Goal: Task Accomplishment & Management: Use online tool/utility

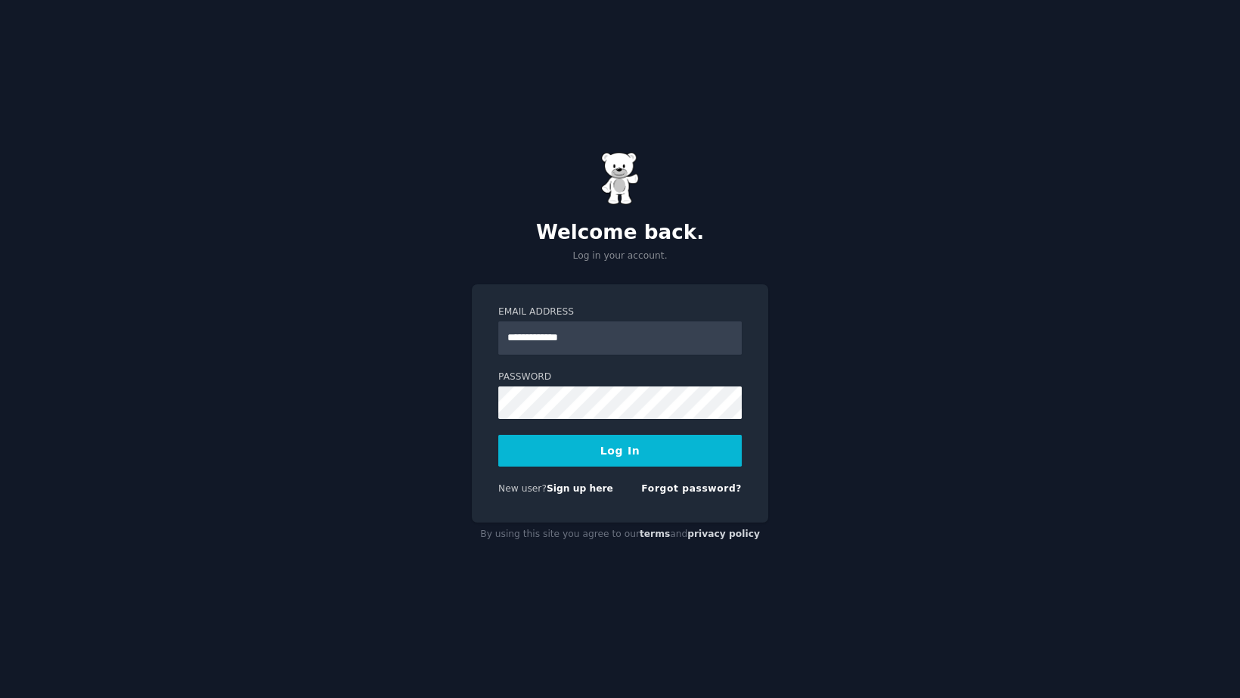
click at [585, 443] on button "Log In" at bounding box center [620, 451] width 244 height 32
click at [673, 450] on button "Log In" at bounding box center [620, 451] width 244 height 32
click at [591, 467] on button "Log In" at bounding box center [620, 451] width 244 height 32
click at [598, 453] on form "**********" at bounding box center [620, 404] width 244 height 196
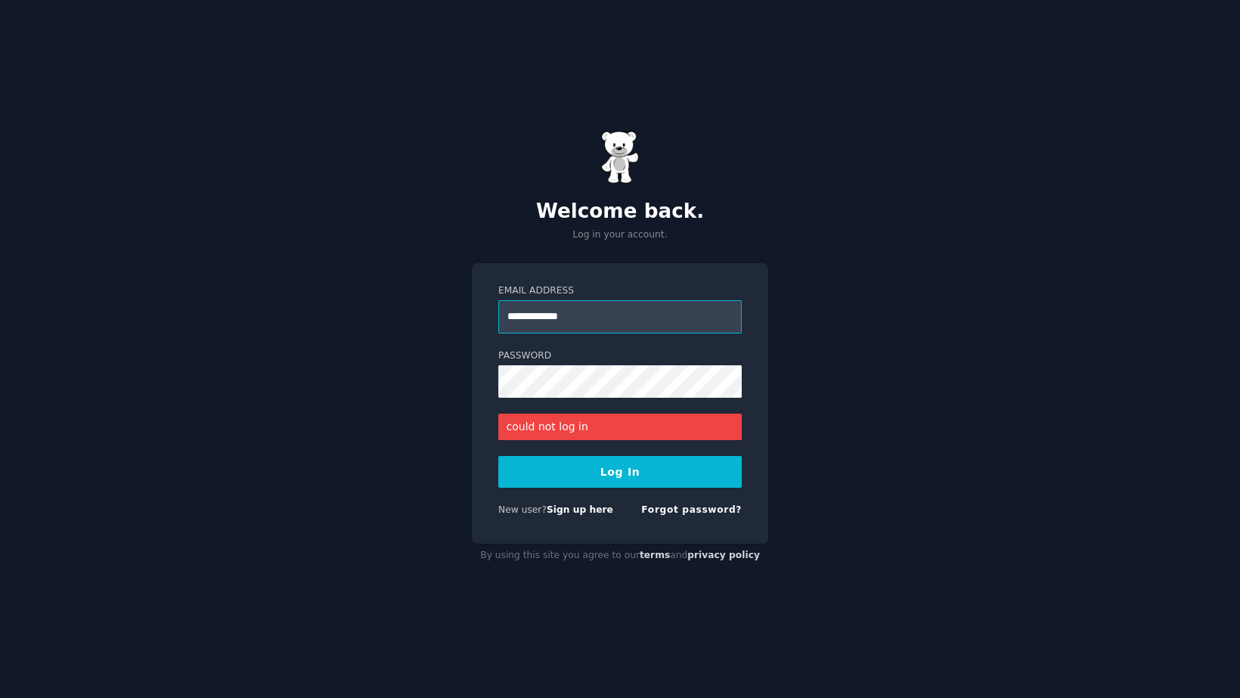
click at [520, 318] on input "**********" at bounding box center [620, 316] width 244 height 33
click at [526, 315] on input "**********" at bounding box center [620, 316] width 244 height 33
type input "**********"
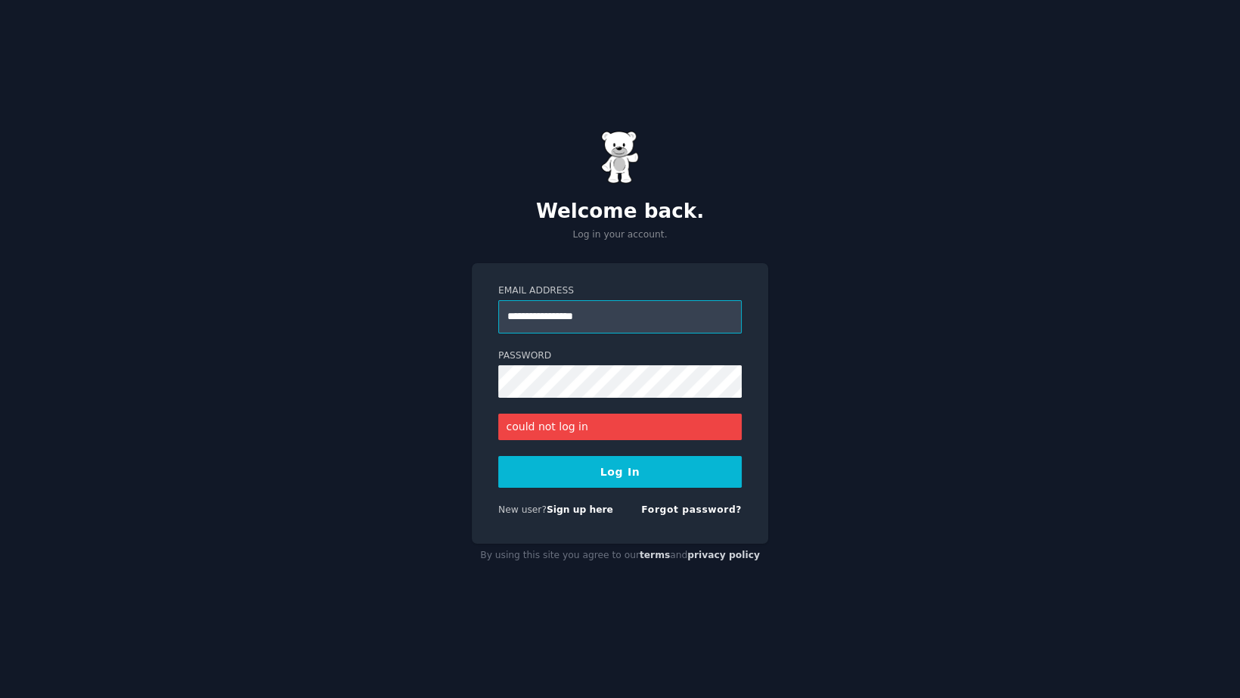
click at [498, 456] on button "Log In" at bounding box center [620, 472] width 244 height 32
click at [589, 473] on button "Log In" at bounding box center [620, 472] width 244 height 32
click at [572, 508] on link "Sign up here" at bounding box center [580, 509] width 67 height 11
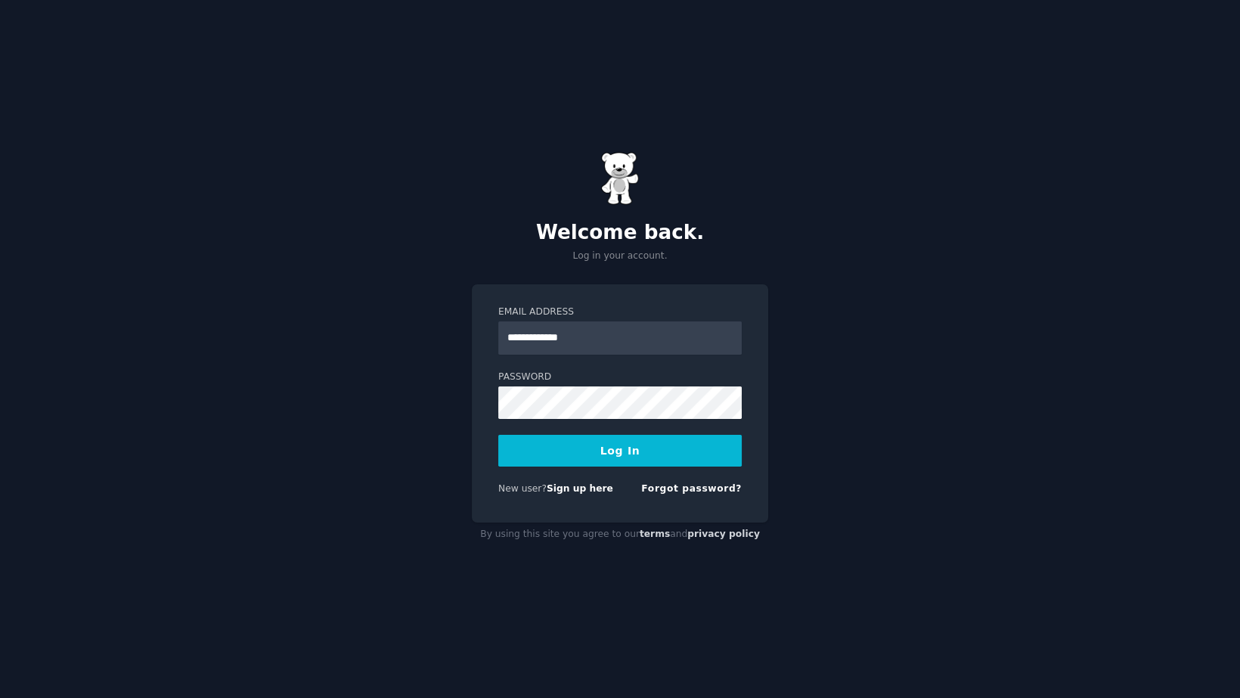
type input "**********"
click at [498, 435] on button "Log In" at bounding box center [620, 451] width 244 height 32
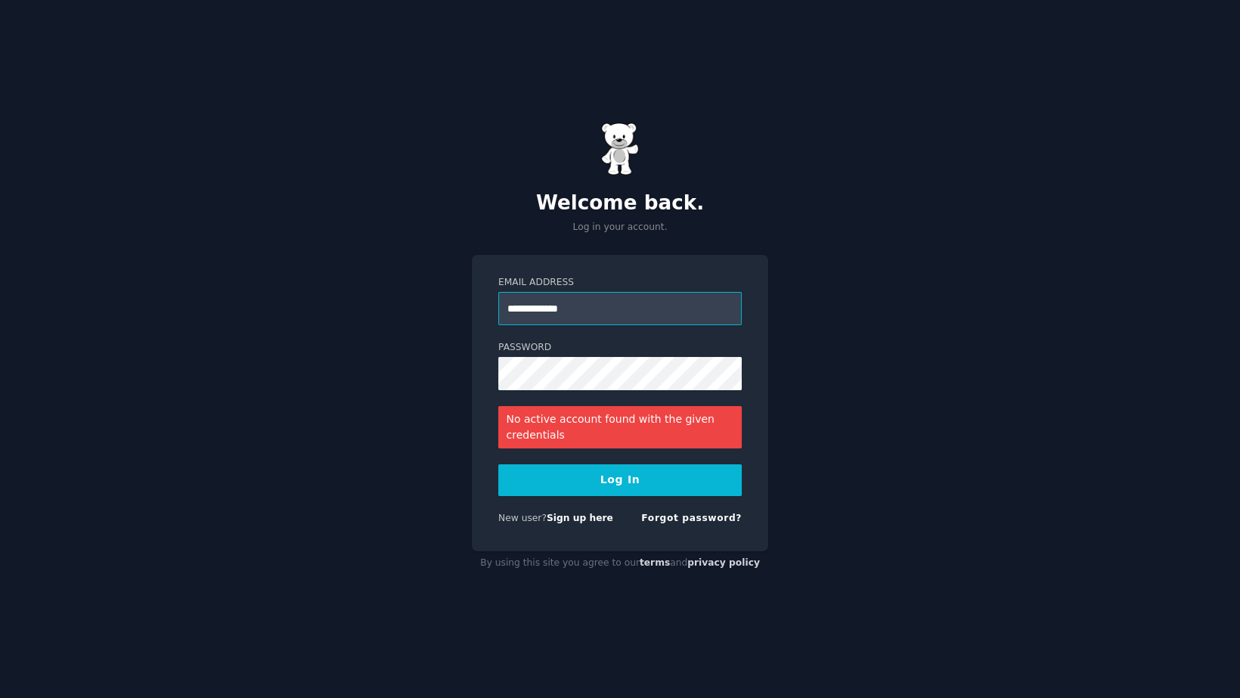
click at [551, 306] on input "**********" at bounding box center [620, 308] width 244 height 33
click at [529, 304] on input "**********" at bounding box center [620, 308] width 244 height 33
click at [528, 303] on input "**********" at bounding box center [620, 308] width 244 height 33
click at [536, 307] on input "Email Address" at bounding box center [620, 308] width 244 height 33
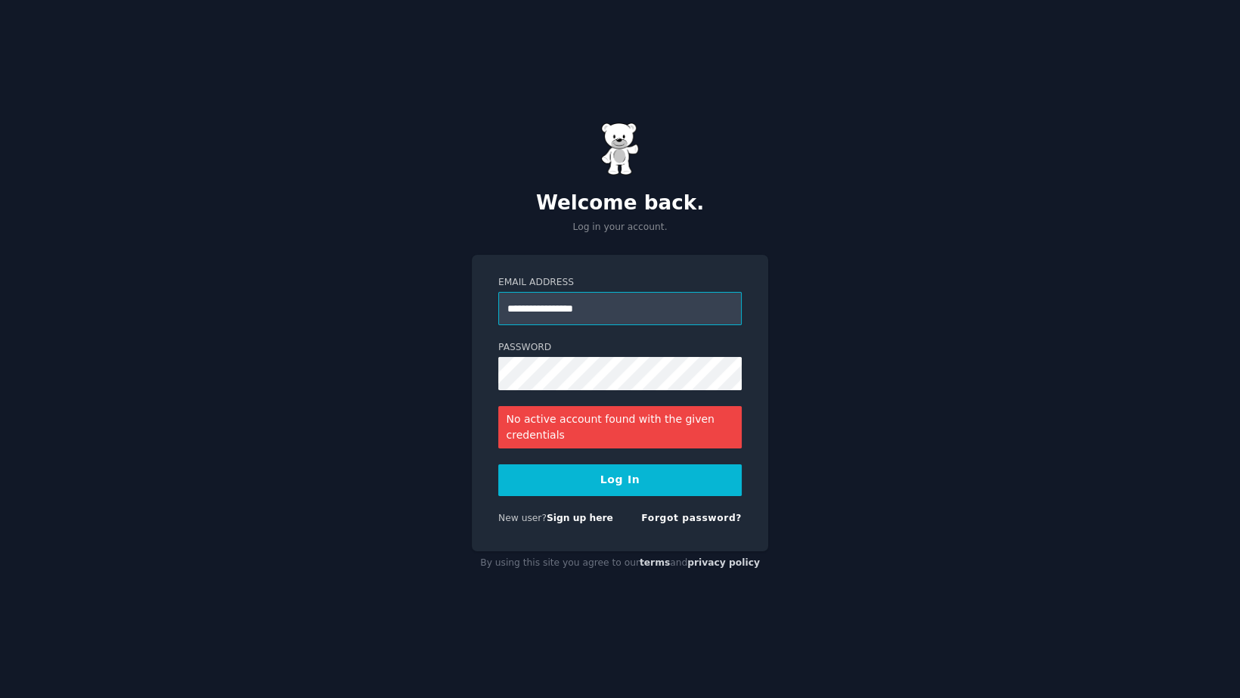
type input "**********"
click at [657, 486] on button "Log In" at bounding box center [620, 480] width 244 height 32
click at [557, 521] on link "Sign up here" at bounding box center [580, 518] width 67 height 11
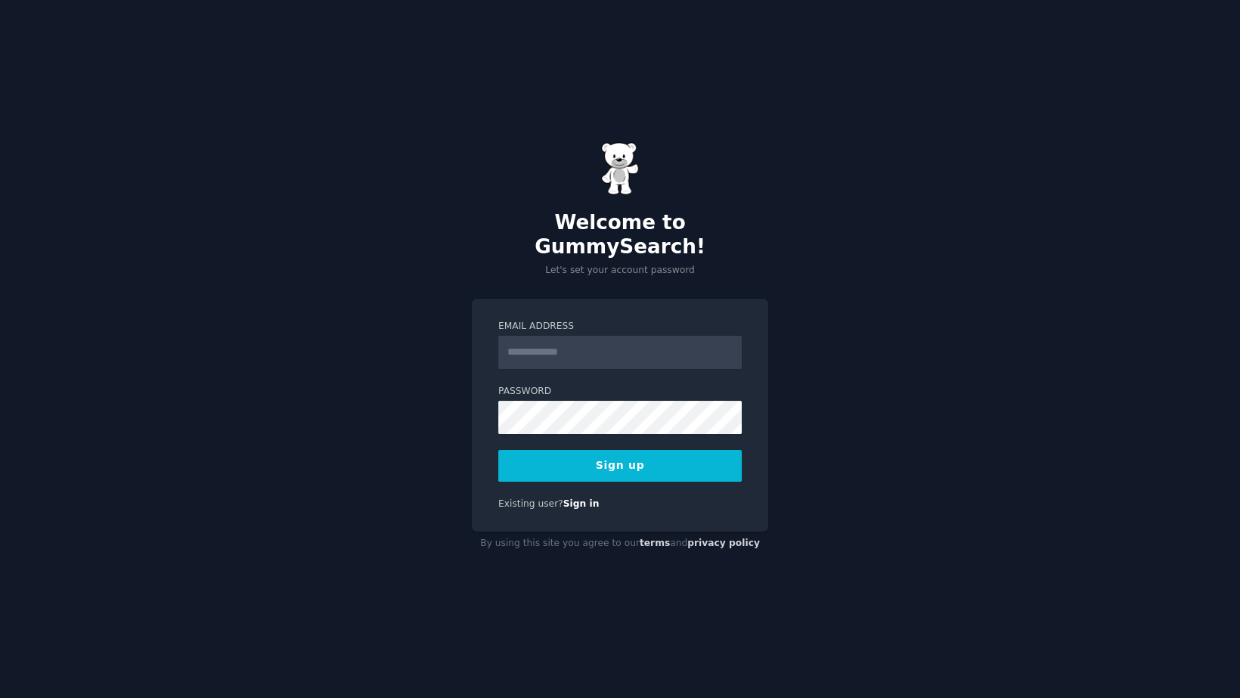
click at [579, 343] on input "Email Address" at bounding box center [620, 352] width 244 height 33
type input "**********"
click at [498, 450] on button "Sign up" at bounding box center [620, 466] width 244 height 32
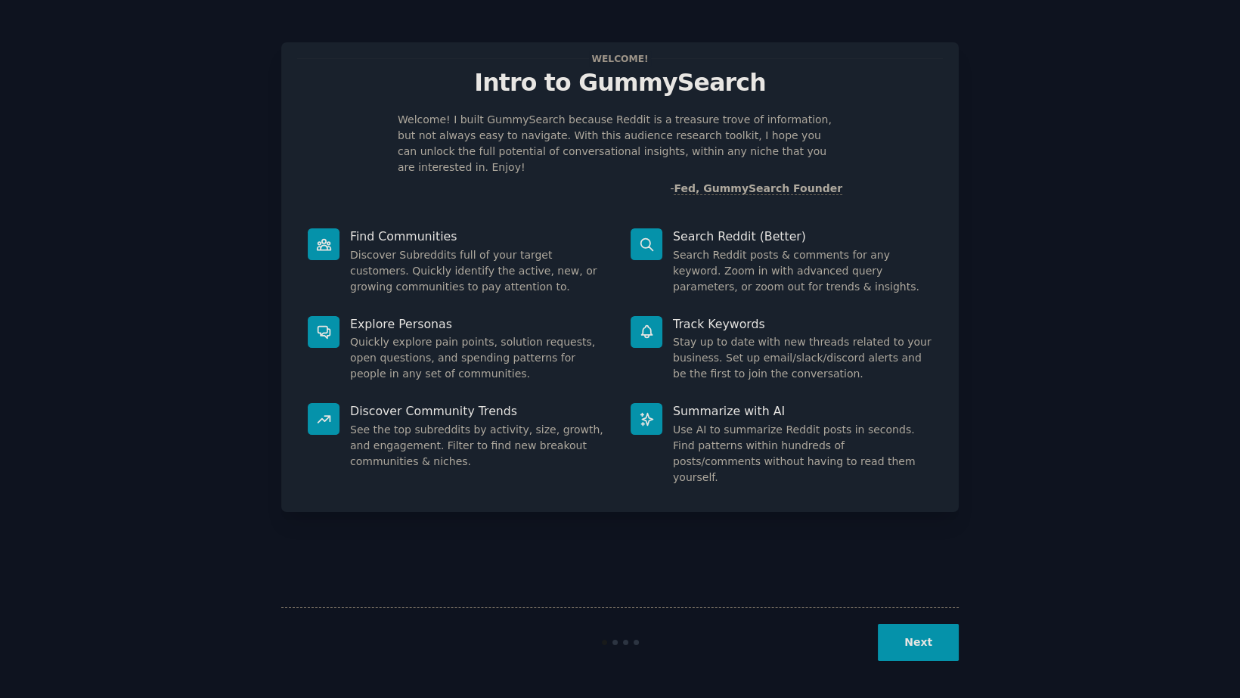
click at [939, 644] on button "Next" at bounding box center [918, 642] width 81 height 37
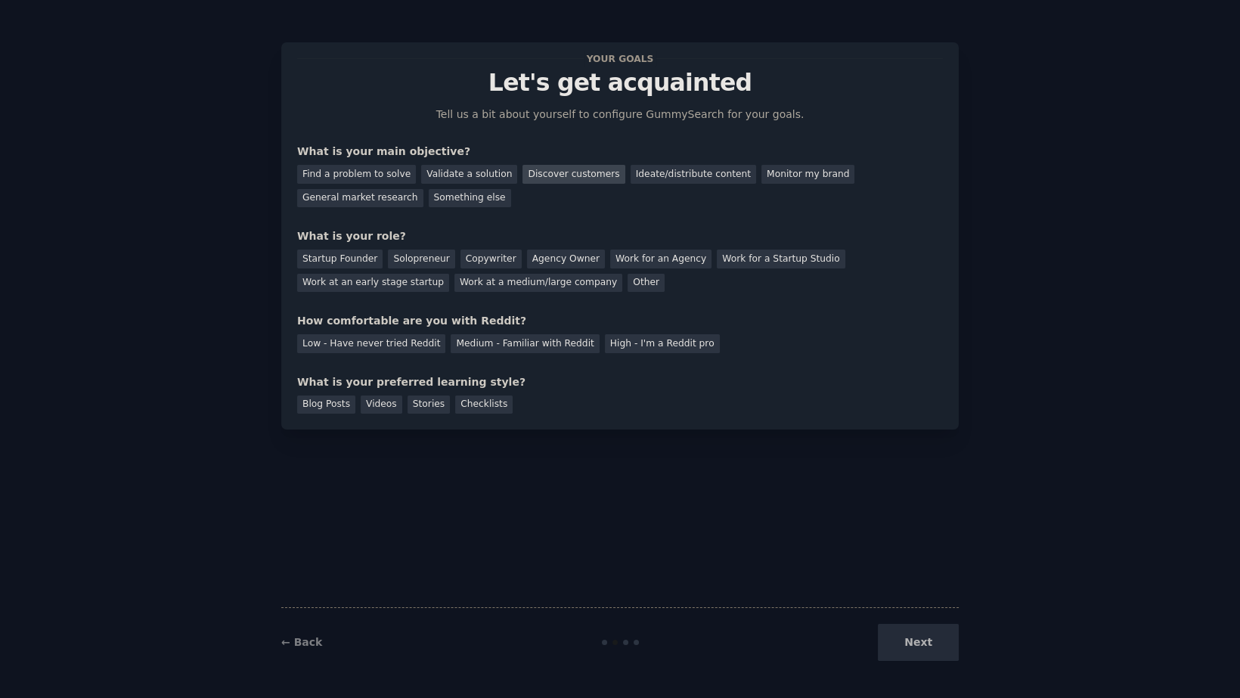
click at [540, 181] on div "Discover customers" at bounding box center [574, 174] width 102 height 19
click at [424, 189] on div "General market research" at bounding box center [360, 198] width 126 height 19
click at [564, 175] on div "Discover customers" at bounding box center [574, 174] width 102 height 19
click at [429, 265] on div "Solopreneur" at bounding box center [421, 259] width 67 height 19
click at [458, 346] on div "Medium - Familiar with Reddit" at bounding box center [525, 343] width 148 height 19
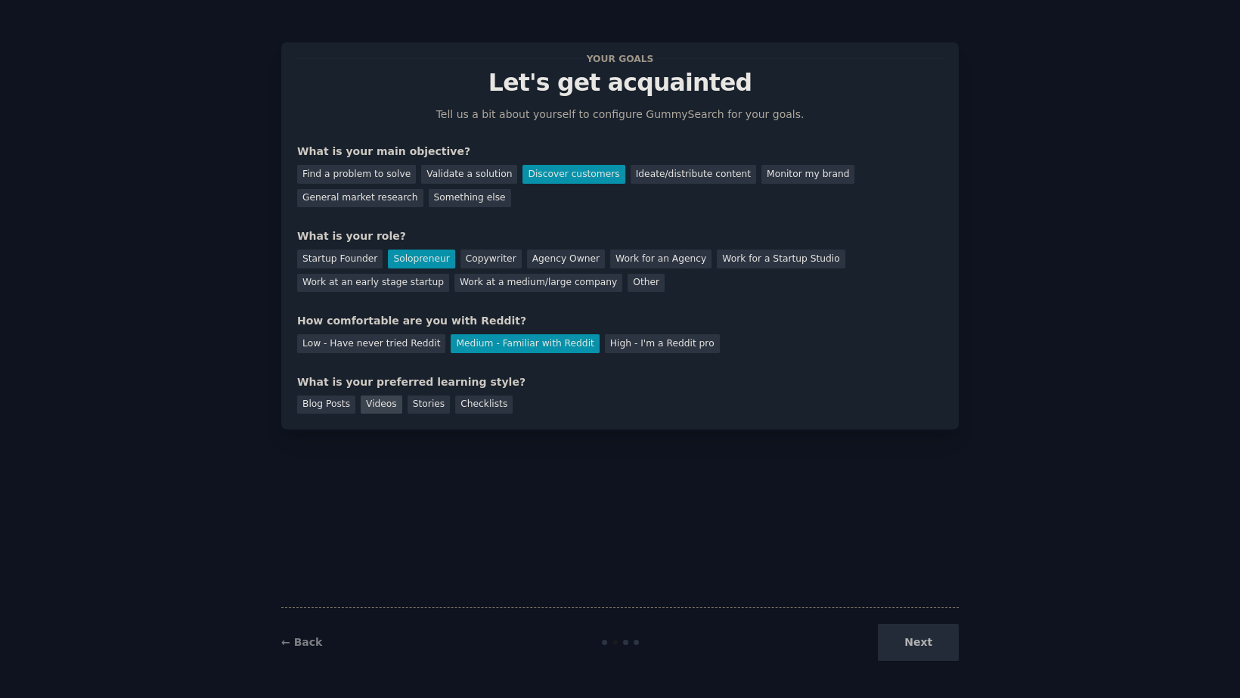
click at [389, 406] on div "Videos" at bounding box center [382, 405] width 42 height 19
click at [914, 649] on button "Next" at bounding box center [918, 642] width 81 height 37
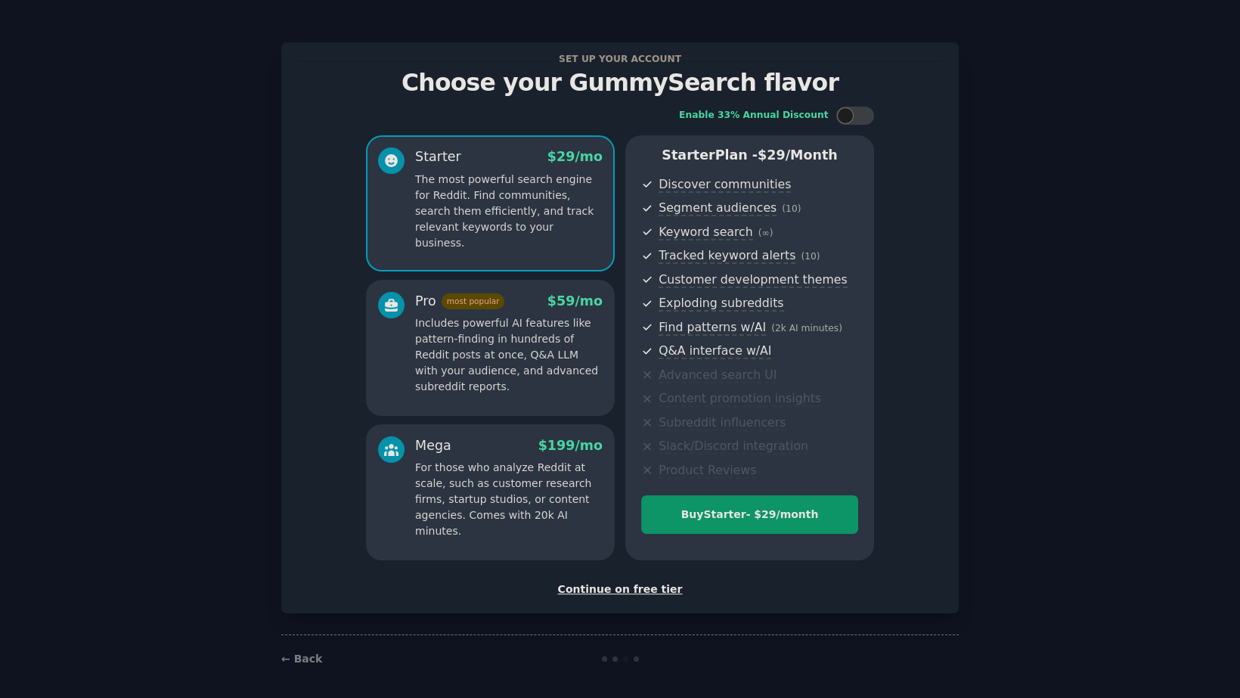
click at [657, 594] on div "Continue on free tier" at bounding box center [620, 590] width 646 height 16
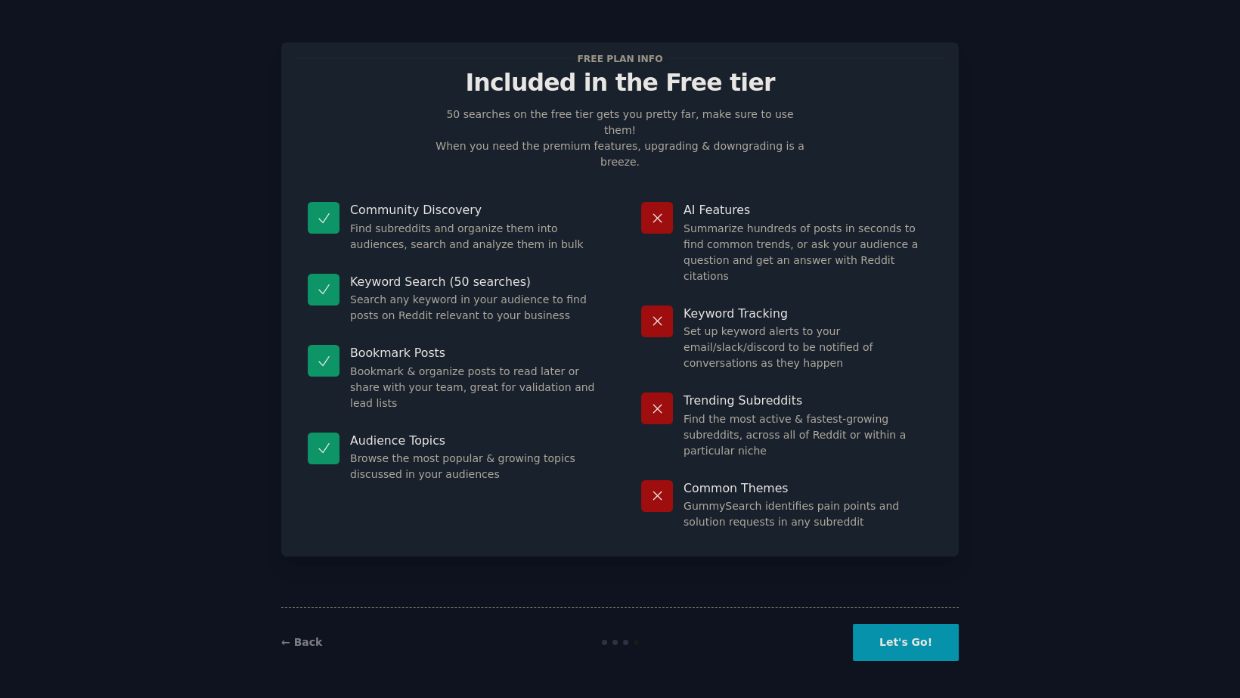
click at [914, 646] on button "Let's Go!" at bounding box center [906, 642] width 106 height 37
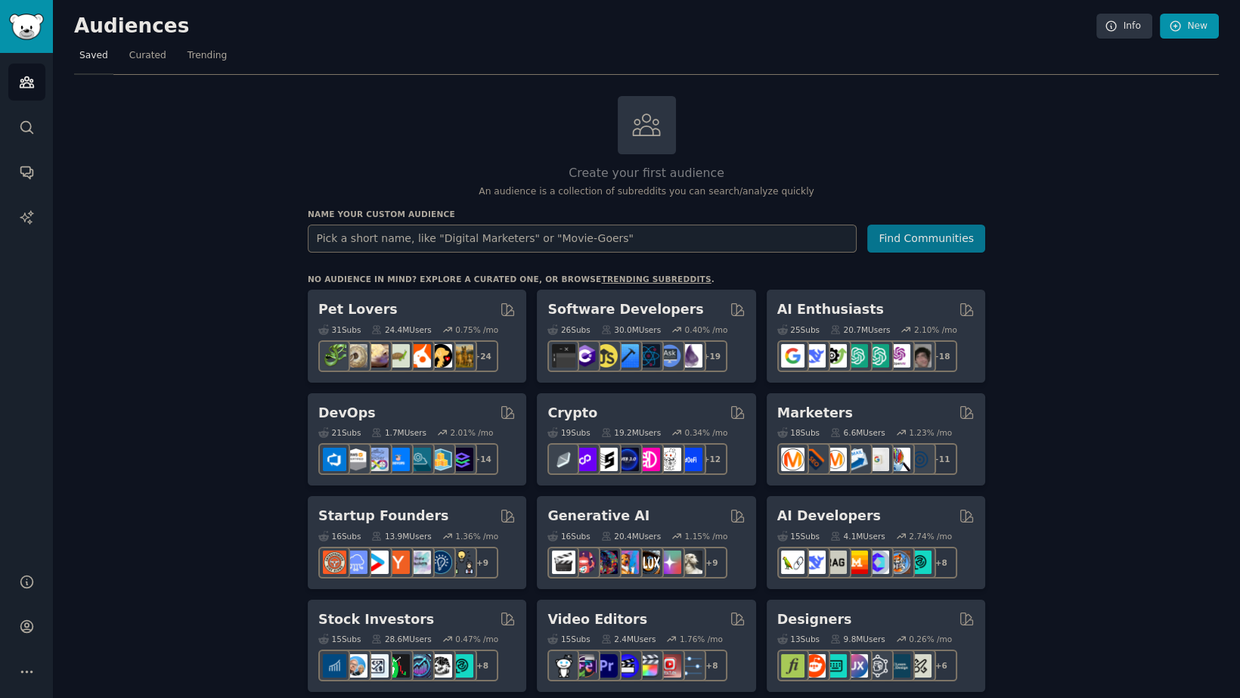
click at [399, 235] on input "text" at bounding box center [582, 239] width 549 height 28
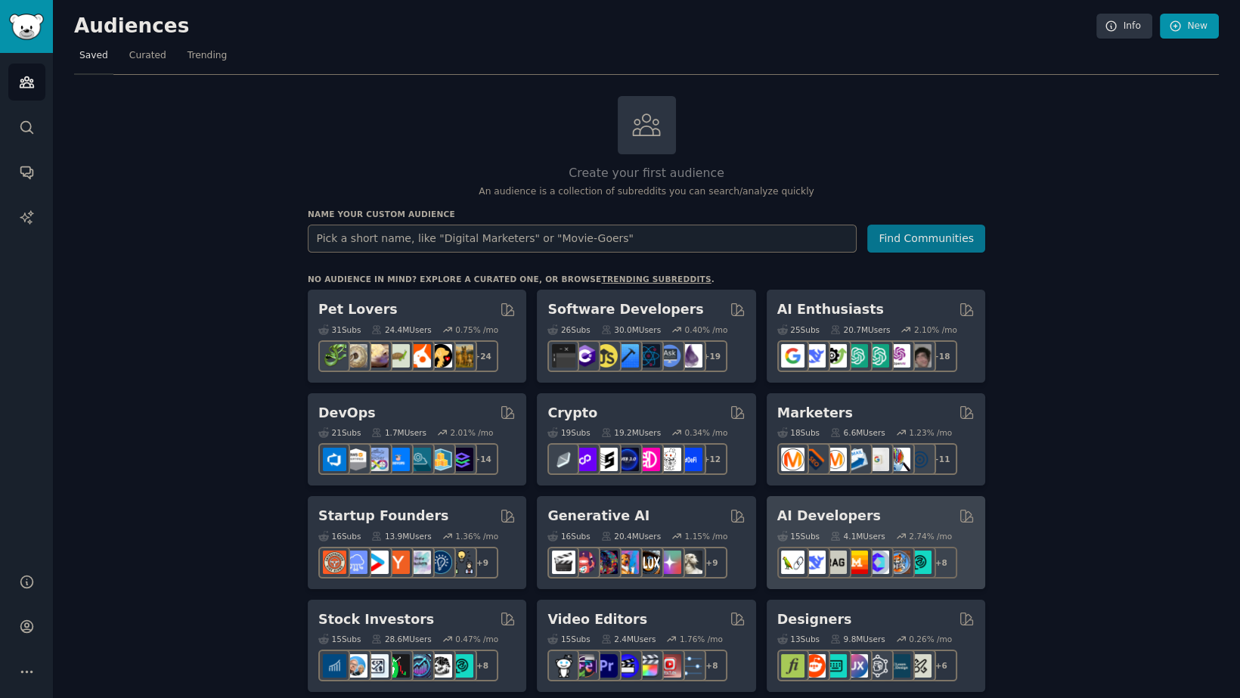
click at [886, 513] on div "AI Developers Curated by GummySearch" at bounding box center [876, 516] width 197 height 19
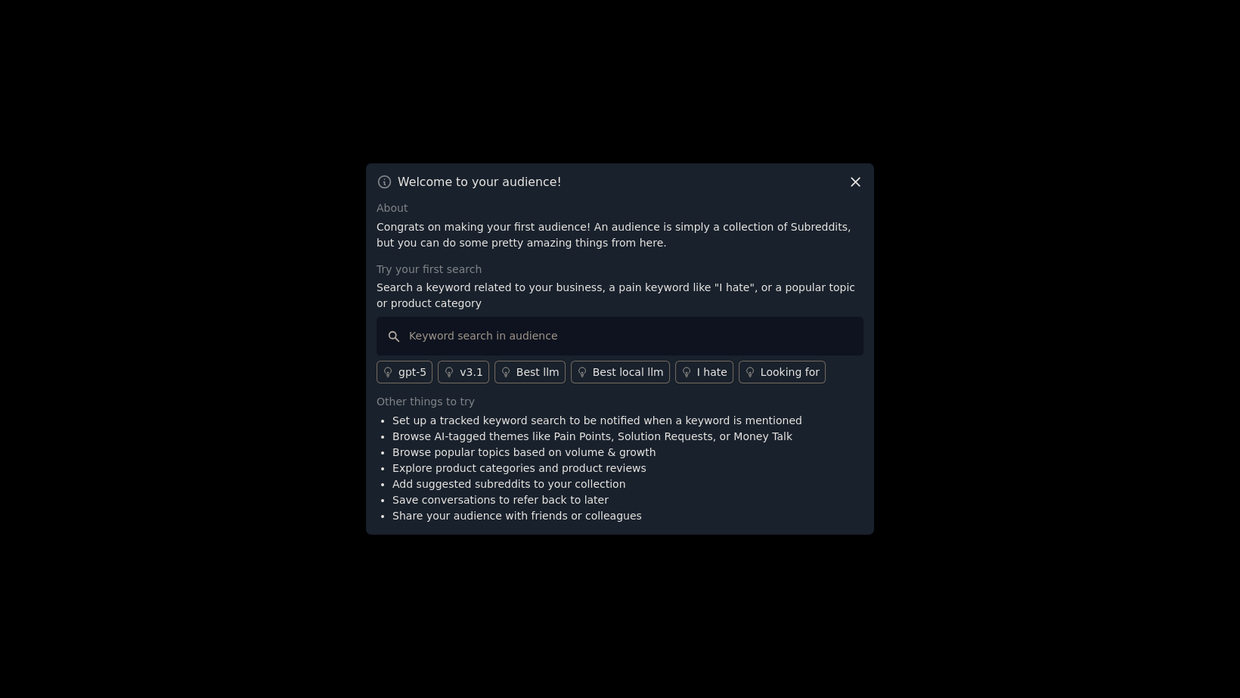
click at [858, 184] on icon at bounding box center [856, 182] width 16 height 16
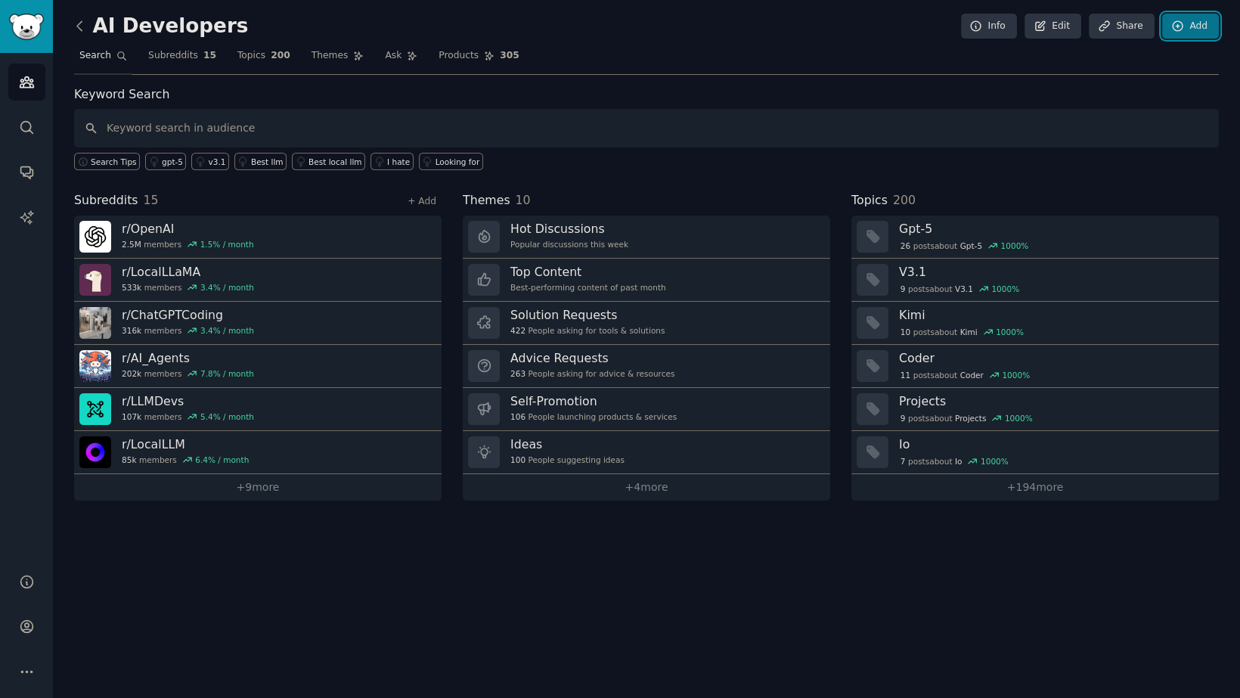
click at [1191, 29] on link "Add" at bounding box center [1191, 27] width 57 height 26
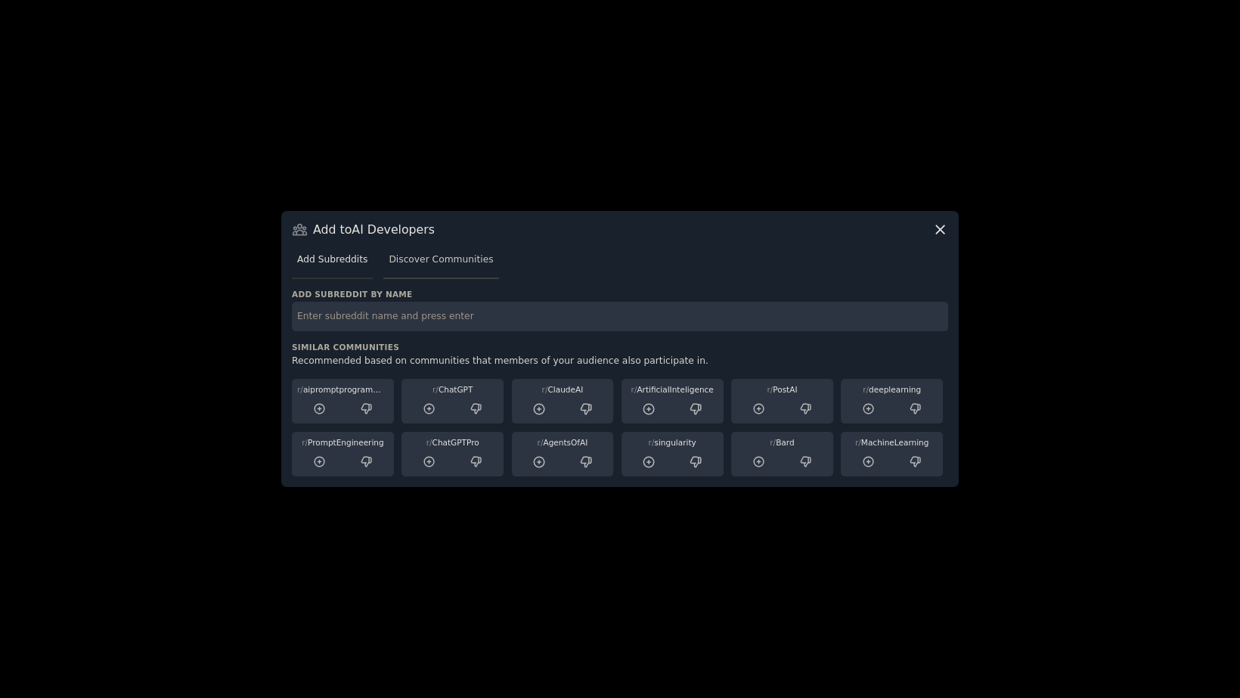
click at [460, 266] on span "Discover Communities" at bounding box center [441, 260] width 104 height 14
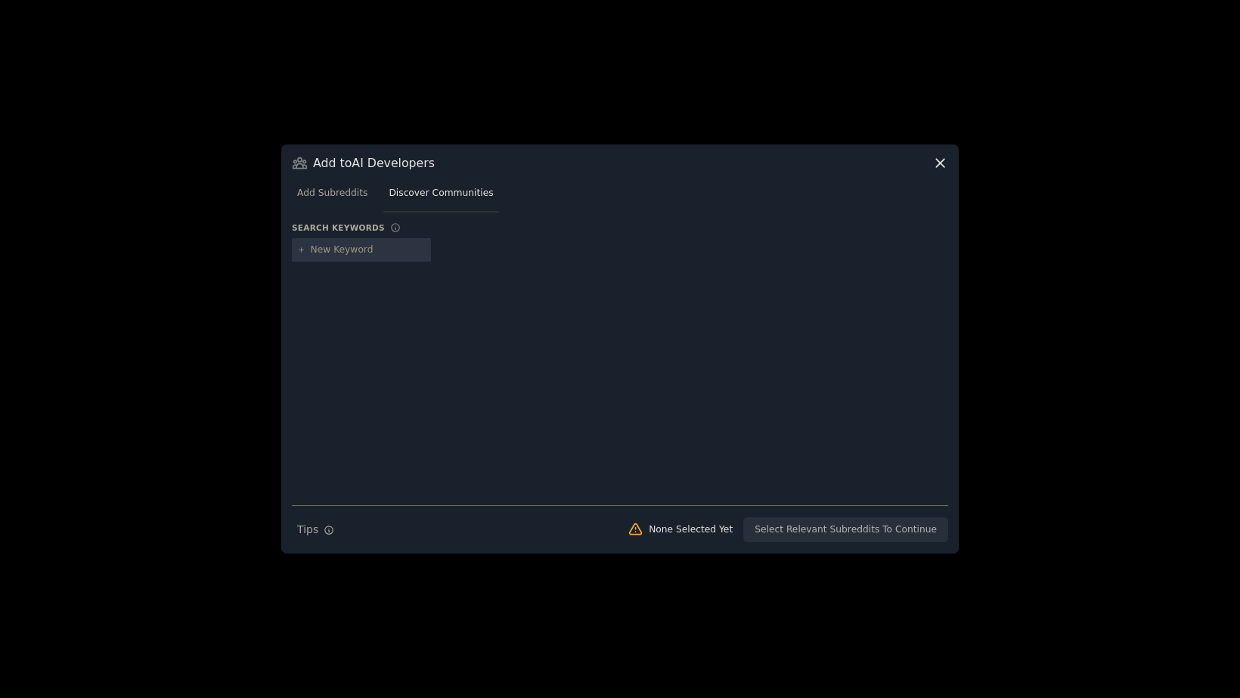
click at [352, 243] on div at bounding box center [361, 250] width 139 height 24
click at [357, 245] on input "text" at bounding box center [368, 251] width 115 height 14
type input "mindmap"
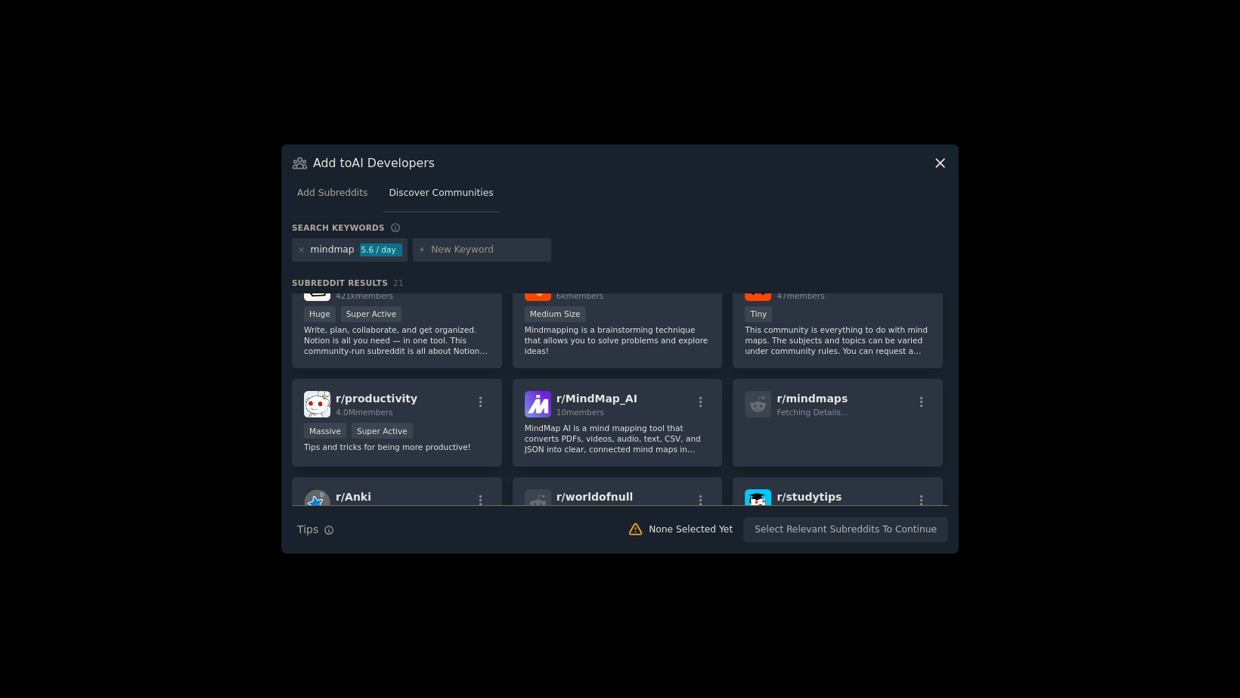
scroll to position [222, 0]
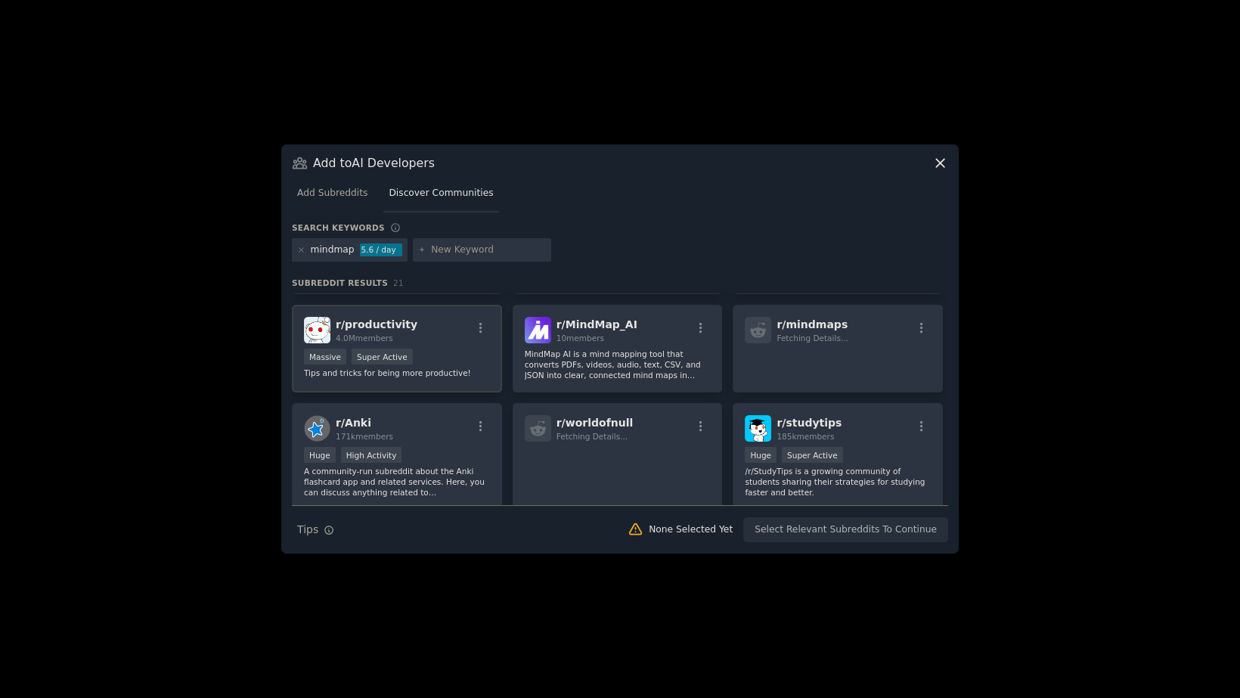
click at [361, 324] on span "r/ productivity" at bounding box center [377, 324] width 82 height 12
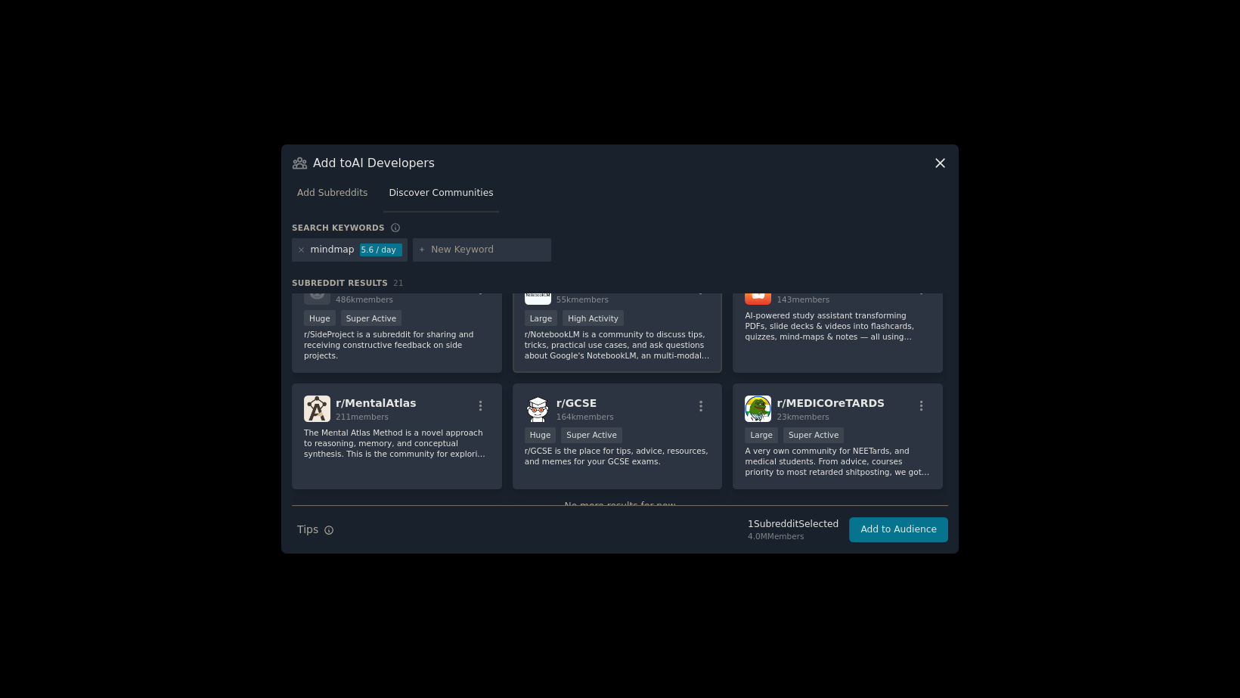
scroll to position [519, 0]
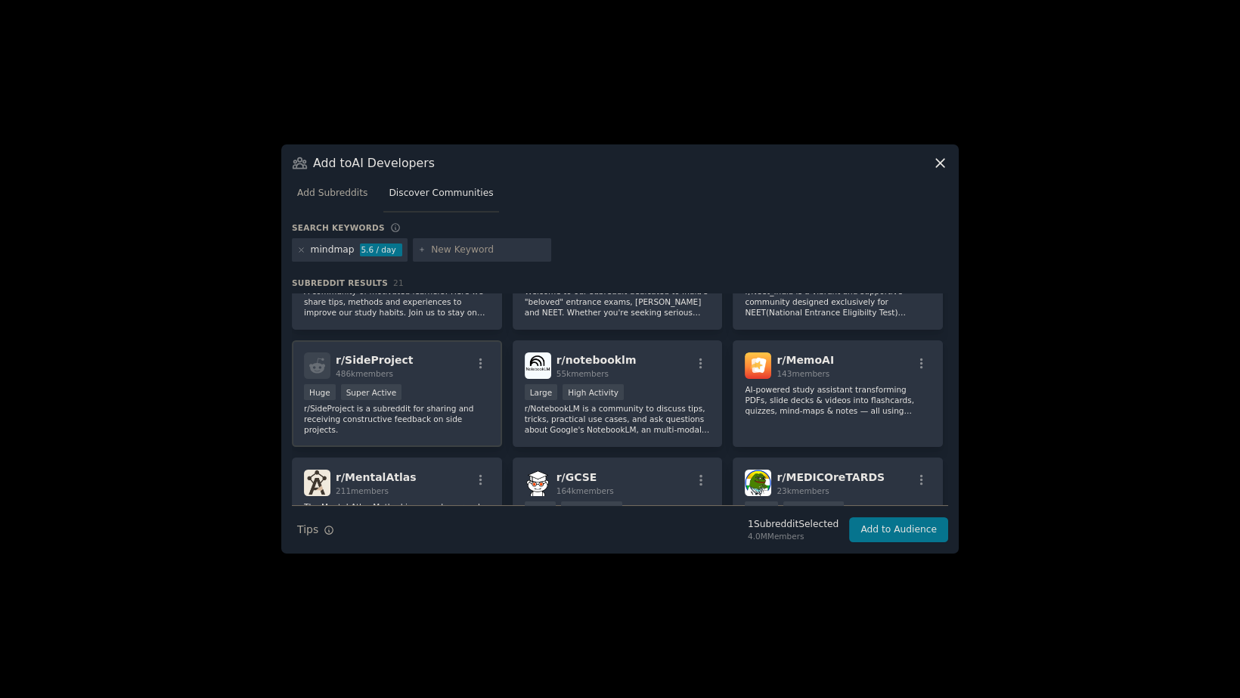
click at [391, 359] on span "r/ SideProject" at bounding box center [375, 360] width 78 height 12
click at [660, 362] on div "r/ notebooklm 55k members" at bounding box center [618, 365] width 186 height 26
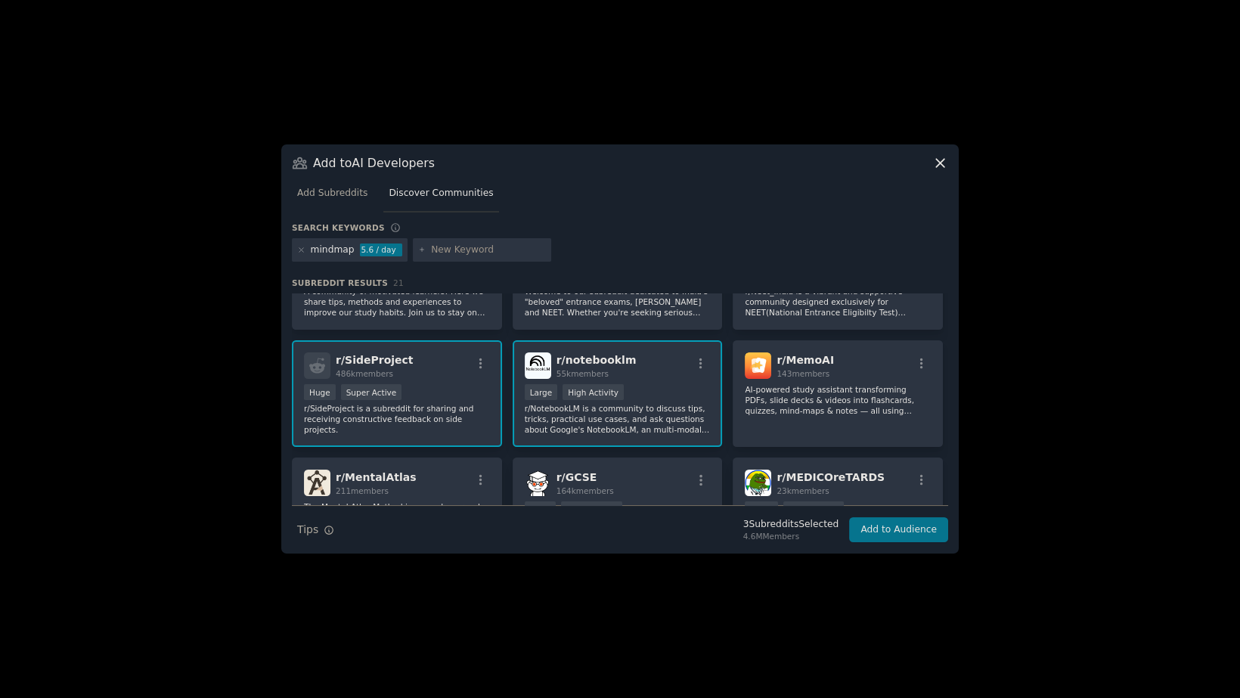
scroll to position [371, 0]
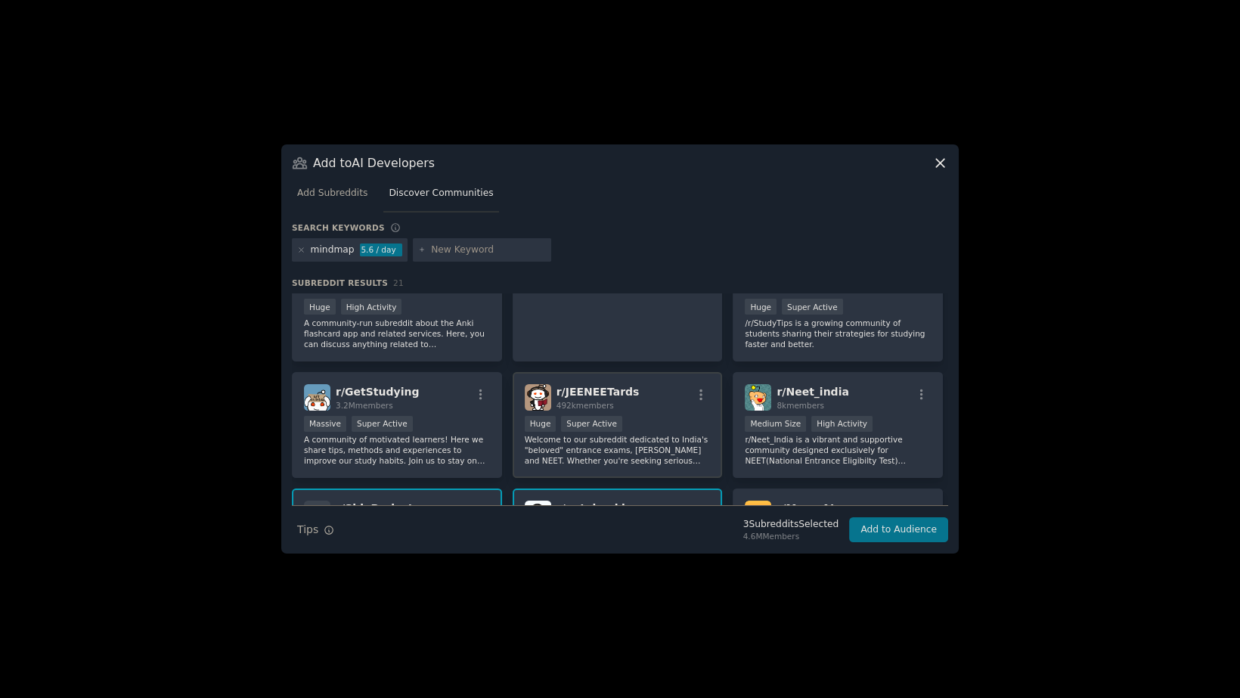
click at [634, 389] on div "r/ JEENEETards 492k members" at bounding box center [618, 397] width 186 height 26
click at [426, 399] on div "r/ GetStudying 3.2M members" at bounding box center [397, 397] width 186 height 26
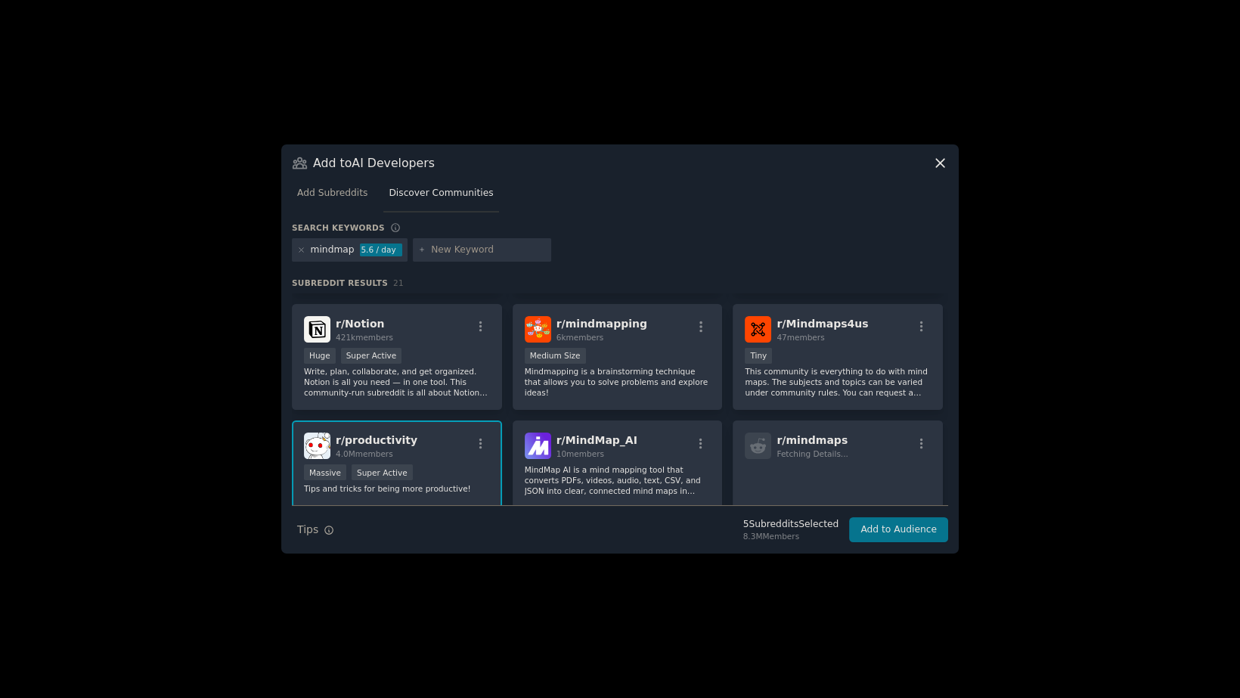
scroll to position [33, 0]
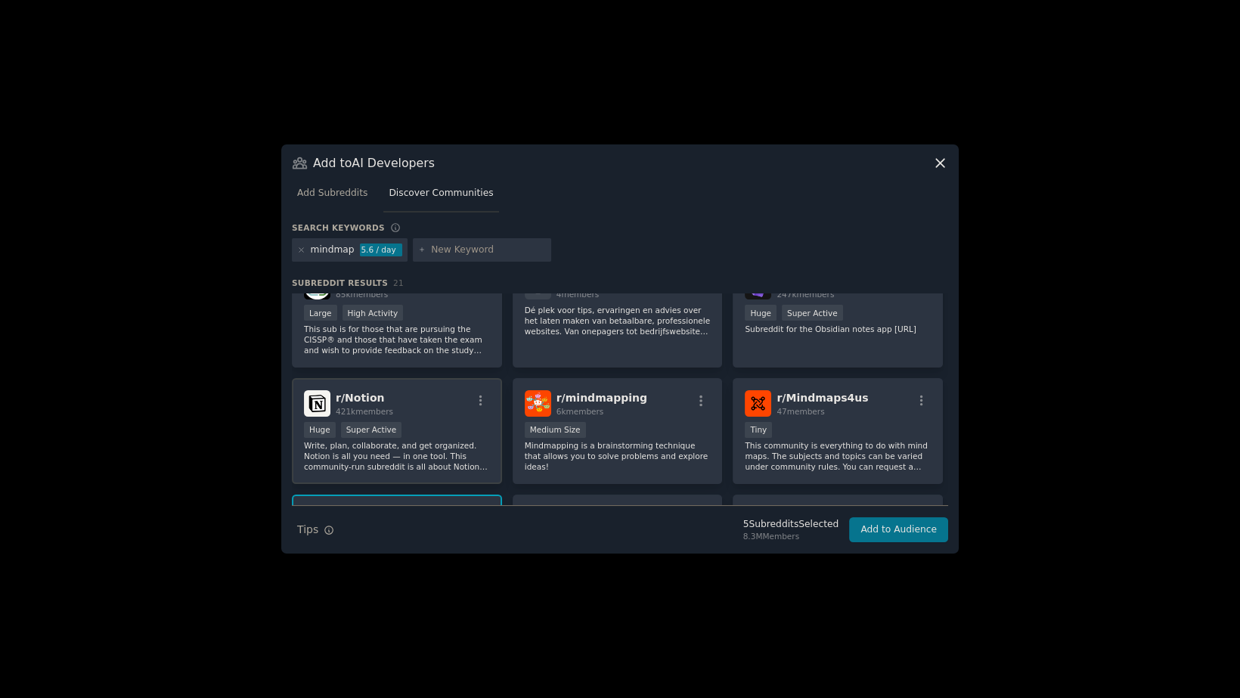
click at [387, 397] on h2 "r/ Notion 421k members" at bounding box center [364, 403] width 57 height 26
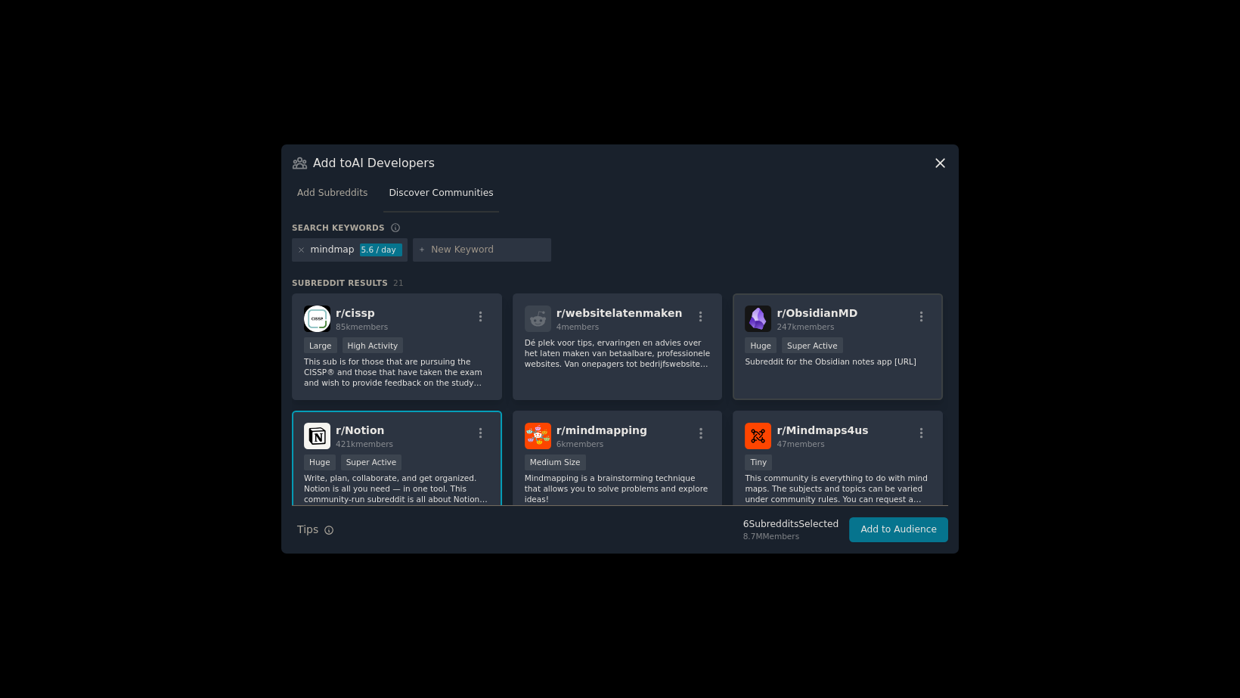
click at [839, 328] on div "247k members" at bounding box center [817, 326] width 81 height 11
click at [922, 532] on button "Add to Audience" at bounding box center [898, 530] width 99 height 26
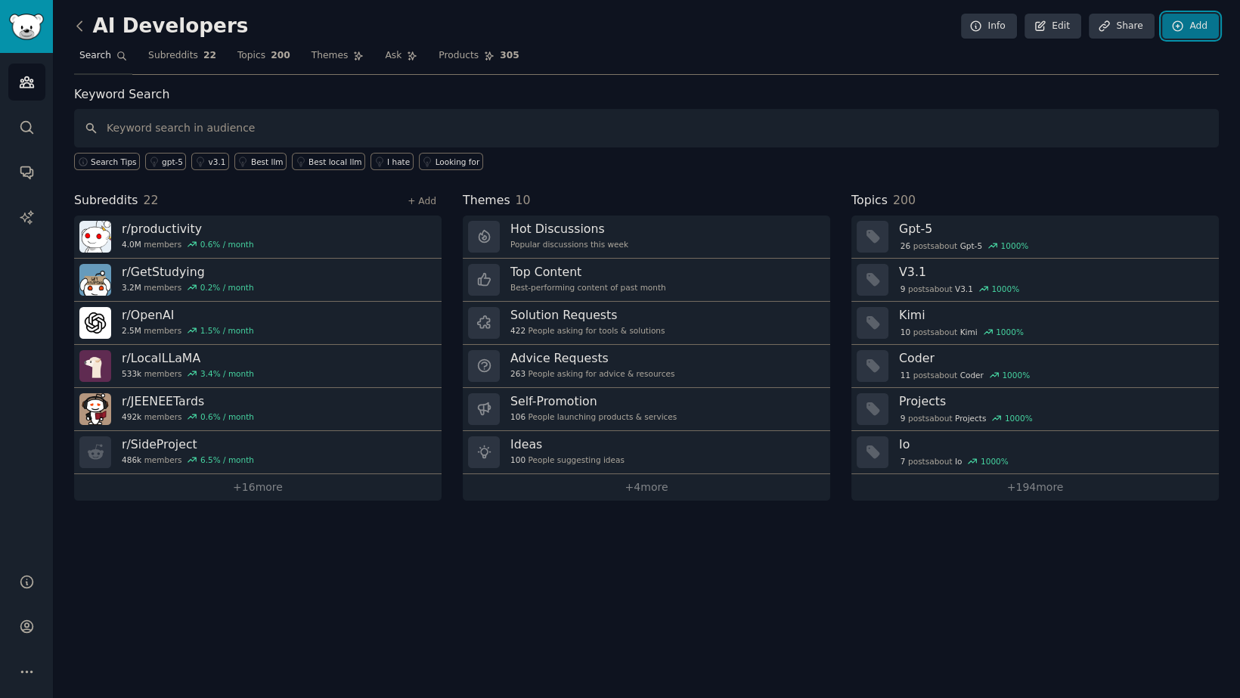
click at [1208, 29] on link "Add" at bounding box center [1191, 27] width 57 height 26
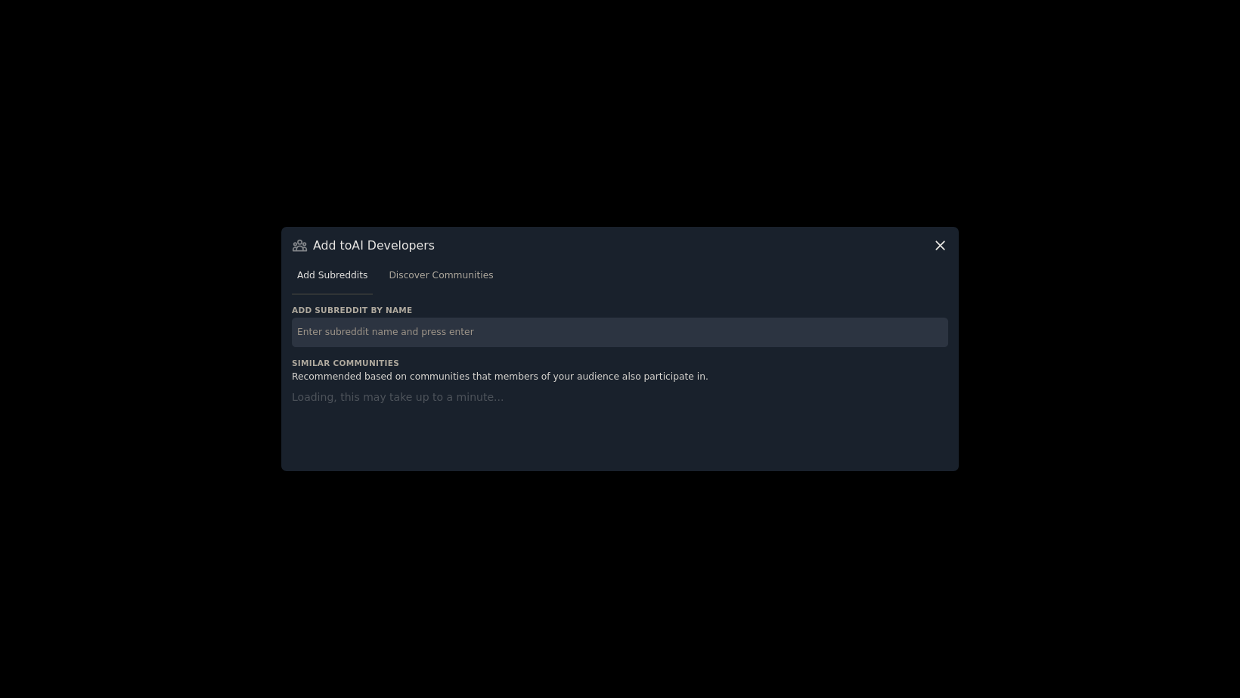
click at [346, 329] on input "text" at bounding box center [620, 332] width 657 height 29
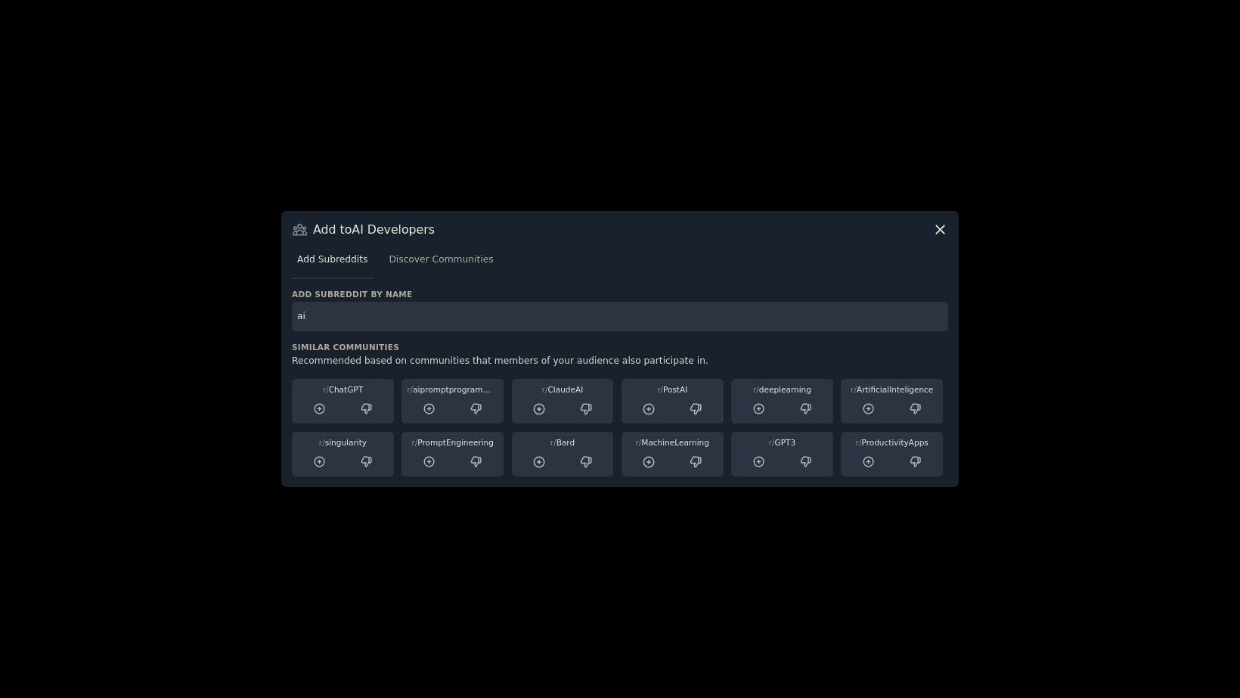
type input "ai"
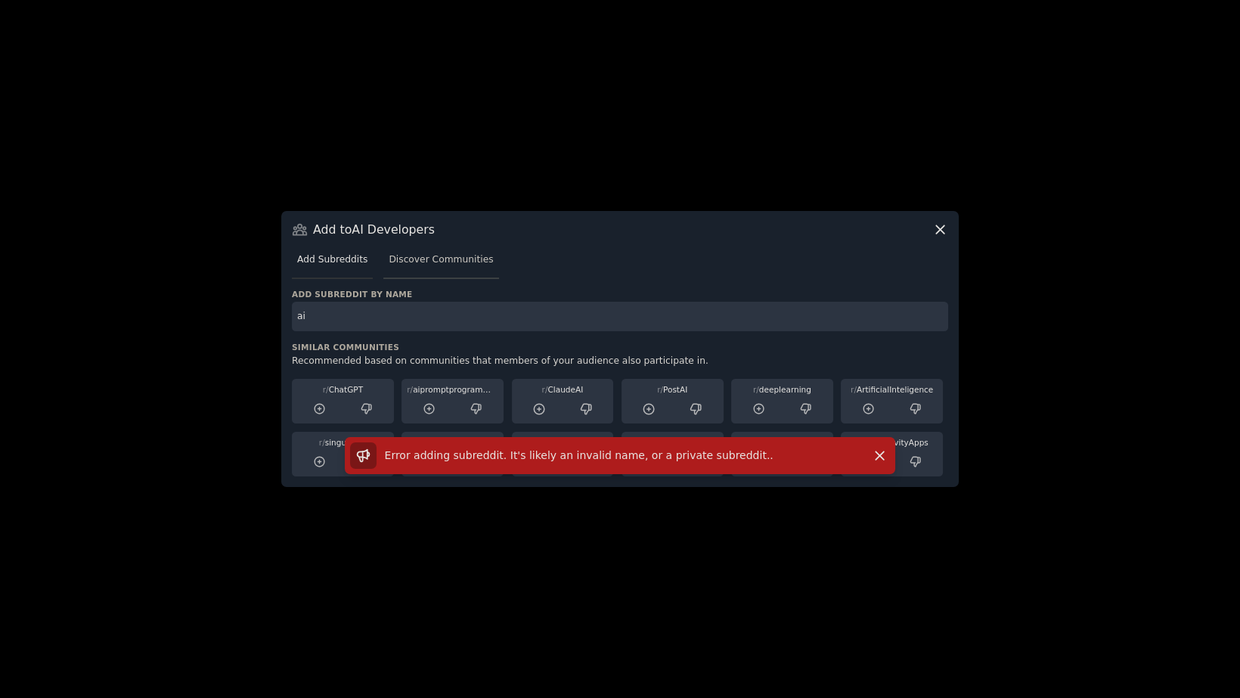
click at [434, 258] on span "Discover Communities" at bounding box center [441, 260] width 104 height 14
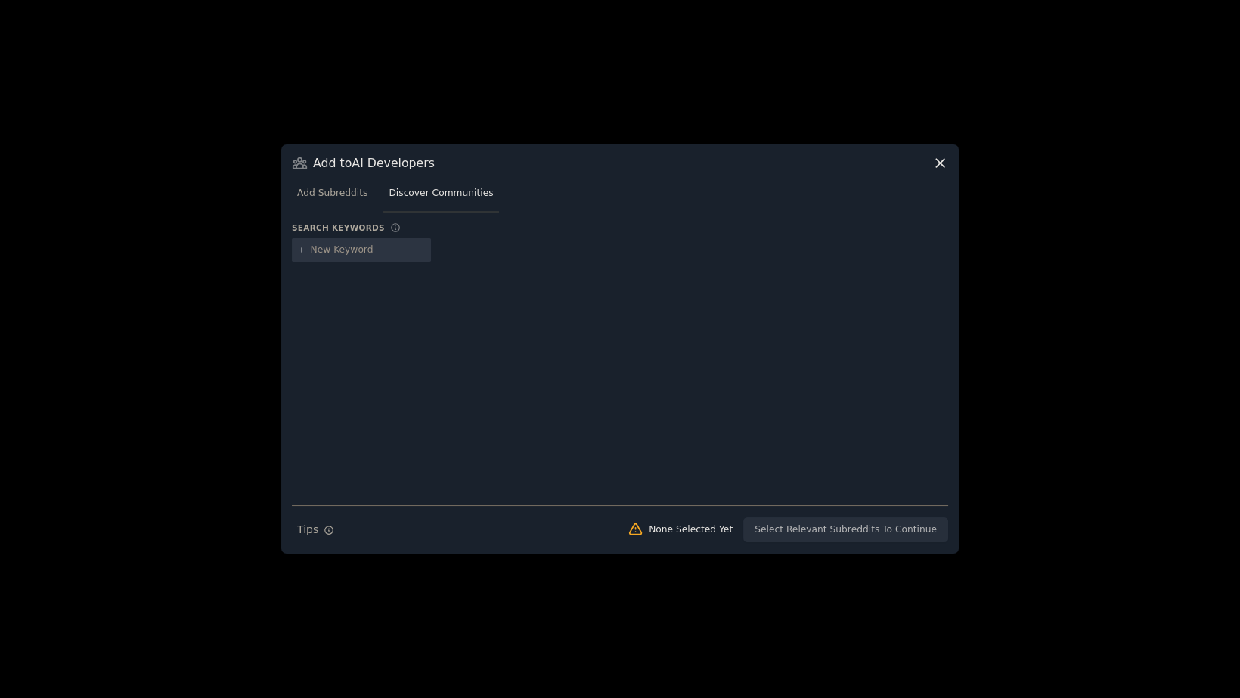
click at [340, 250] on input "text" at bounding box center [368, 251] width 115 height 14
type input "ai"
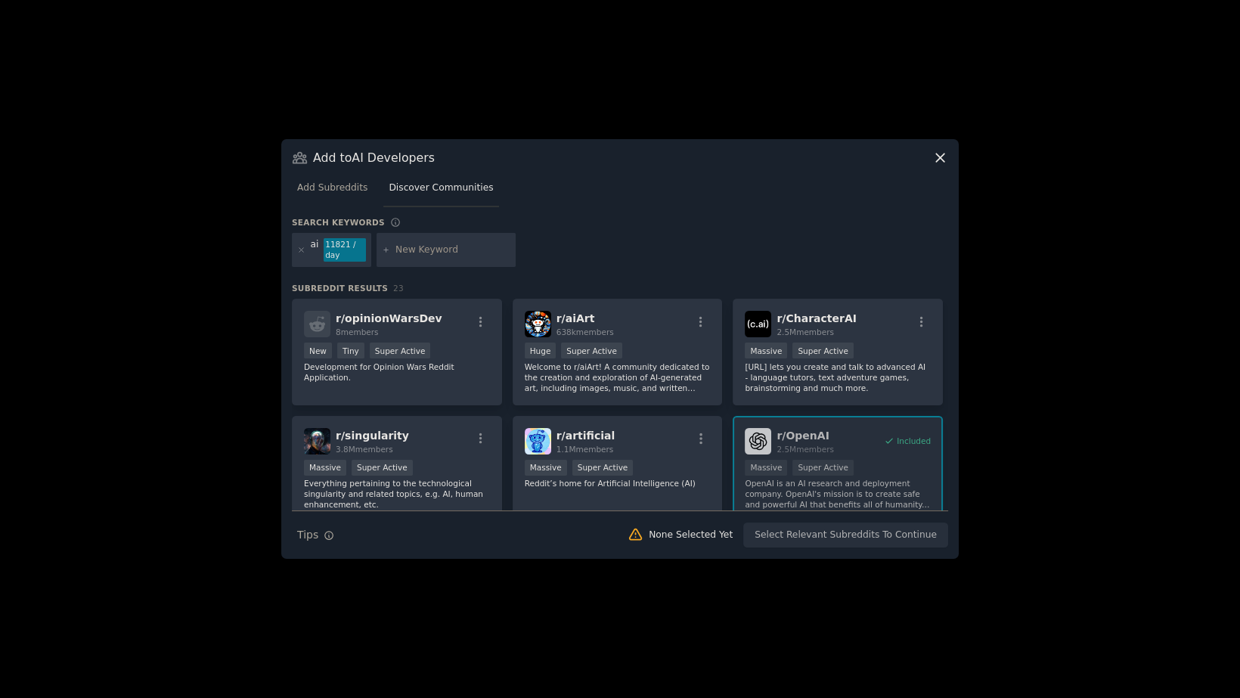
scroll to position [74, 0]
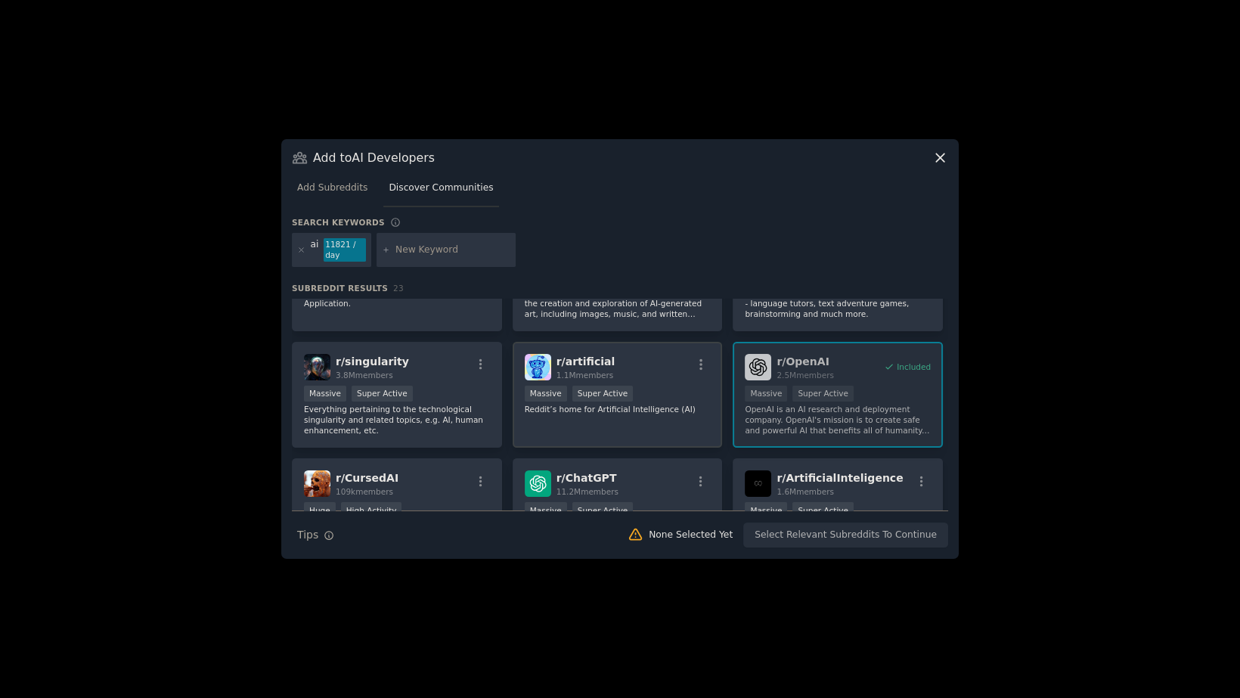
click at [641, 360] on div "r/ artificial 1.1M members" at bounding box center [618, 367] width 186 height 26
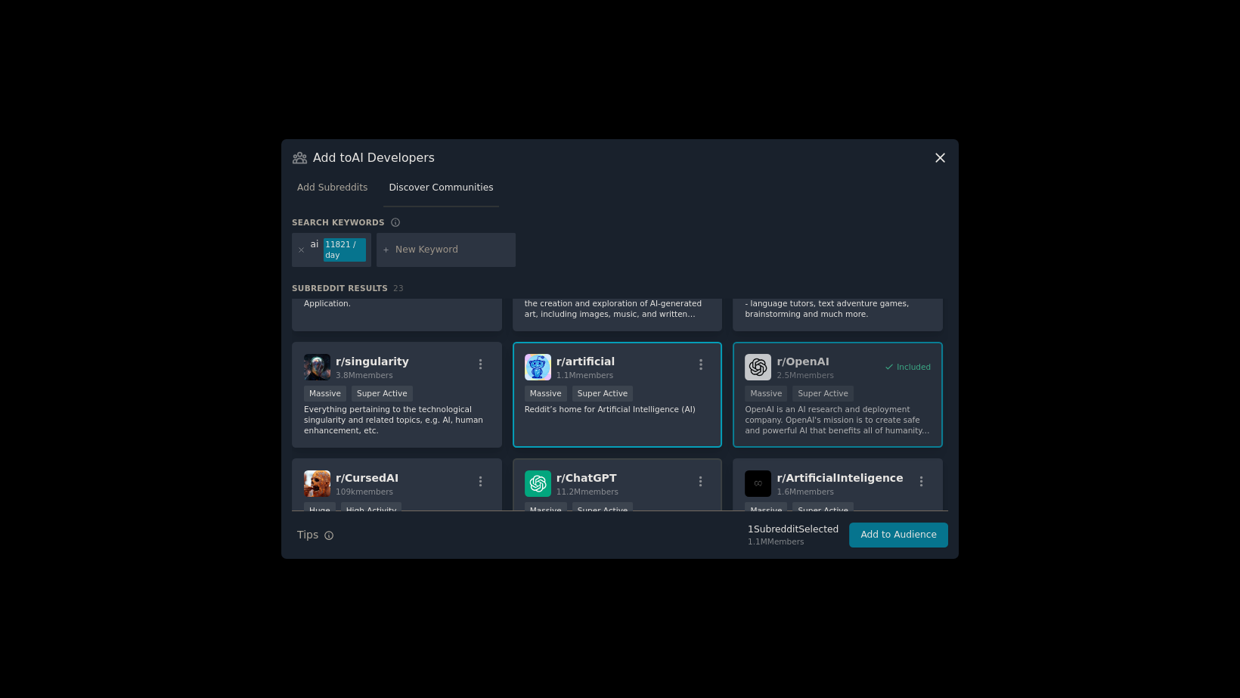
scroll to position [222, 0]
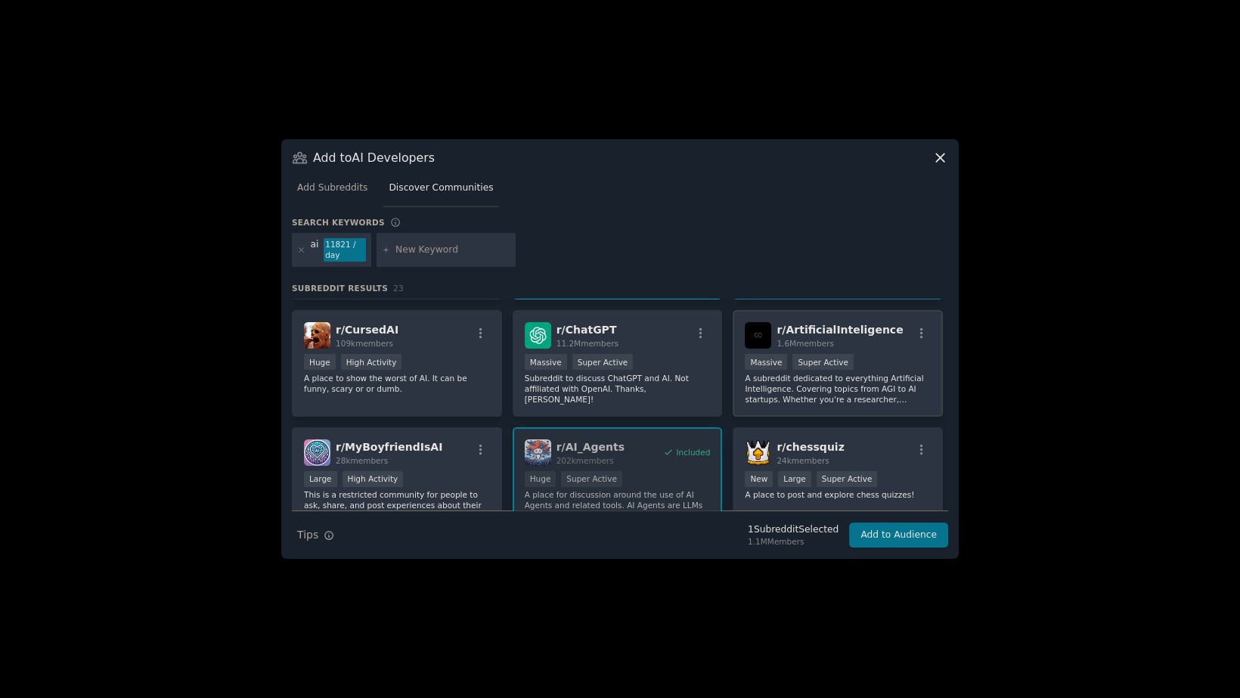
click at [877, 338] on div "1.6M members" at bounding box center [840, 343] width 126 height 11
click at [626, 343] on div "r/ ChatGPT 11.2M members" at bounding box center [618, 335] width 186 height 26
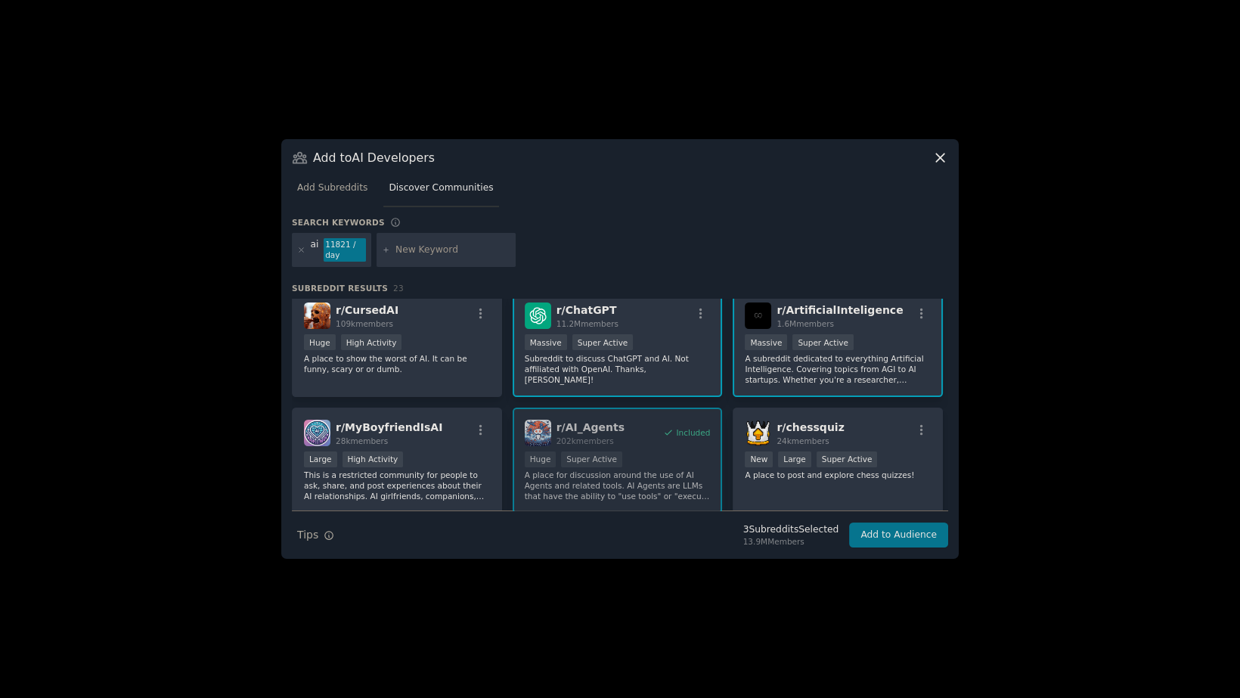
scroll to position [0, 0]
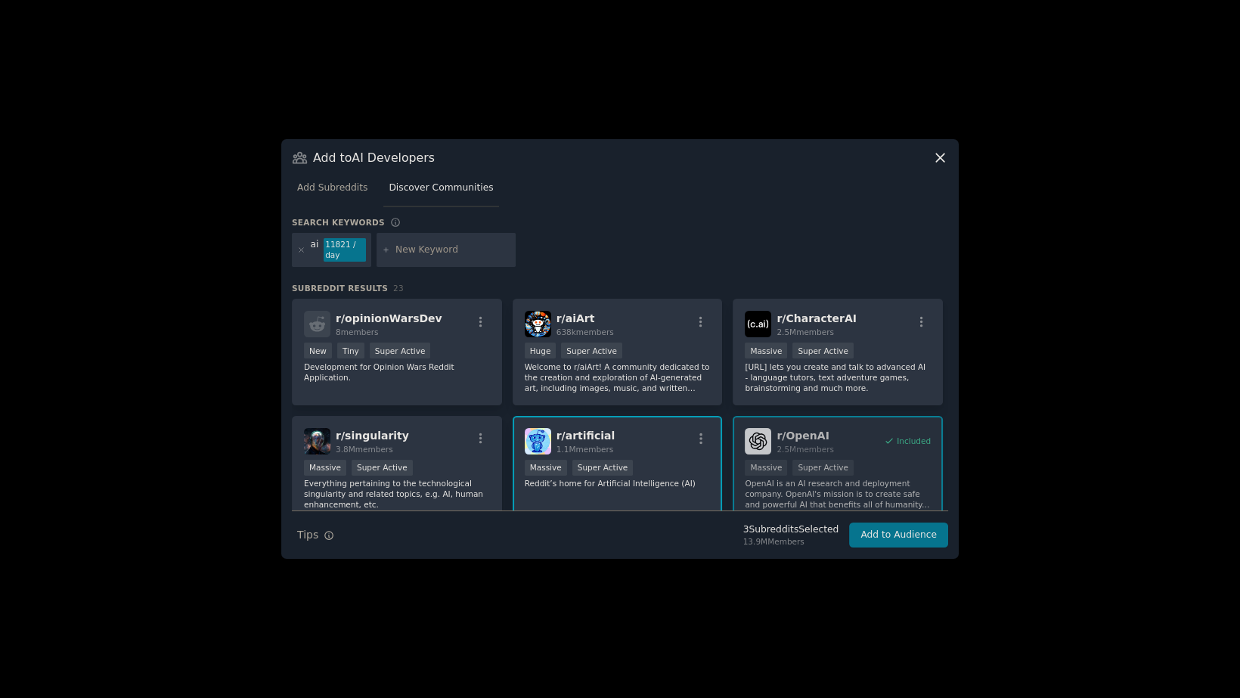
click at [408, 253] on input "text" at bounding box center [453, 251] width 115 height 14
click at [302, 253] on icon at bounding box center [301, 250] width 8 height 8
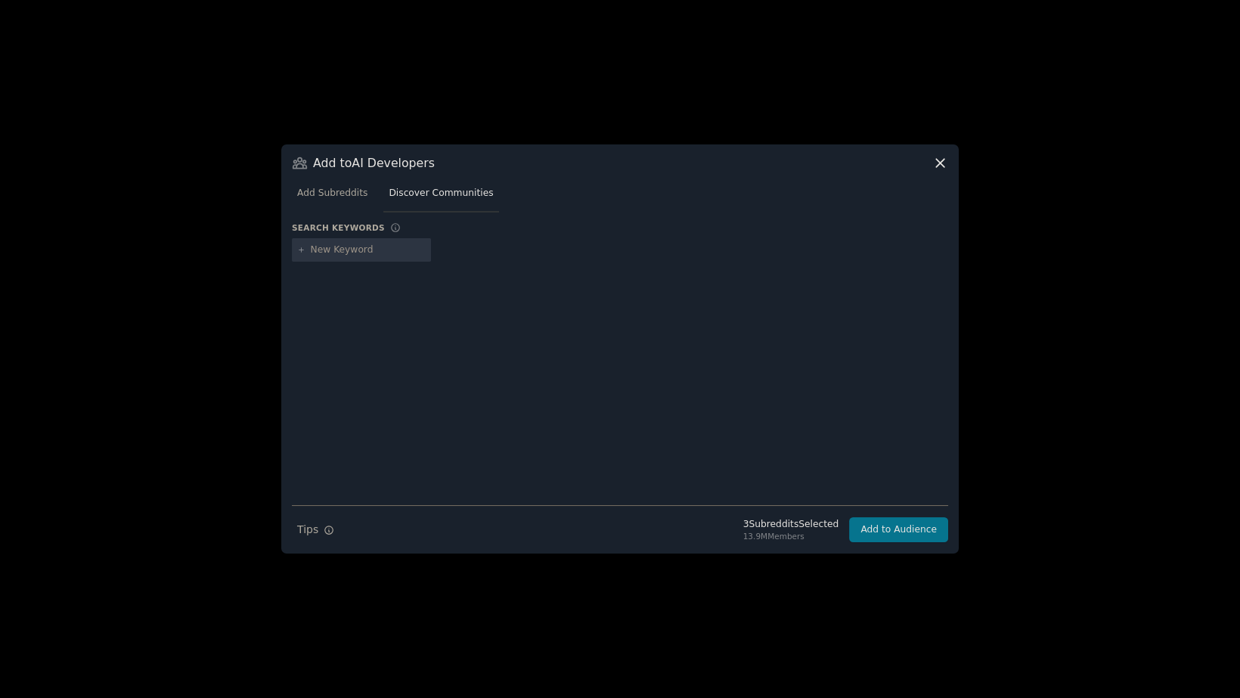
click at [315, 254] on input "text" at bounding box center [368, 251] width 115 height 14
type input "[PERSON_NAME]"
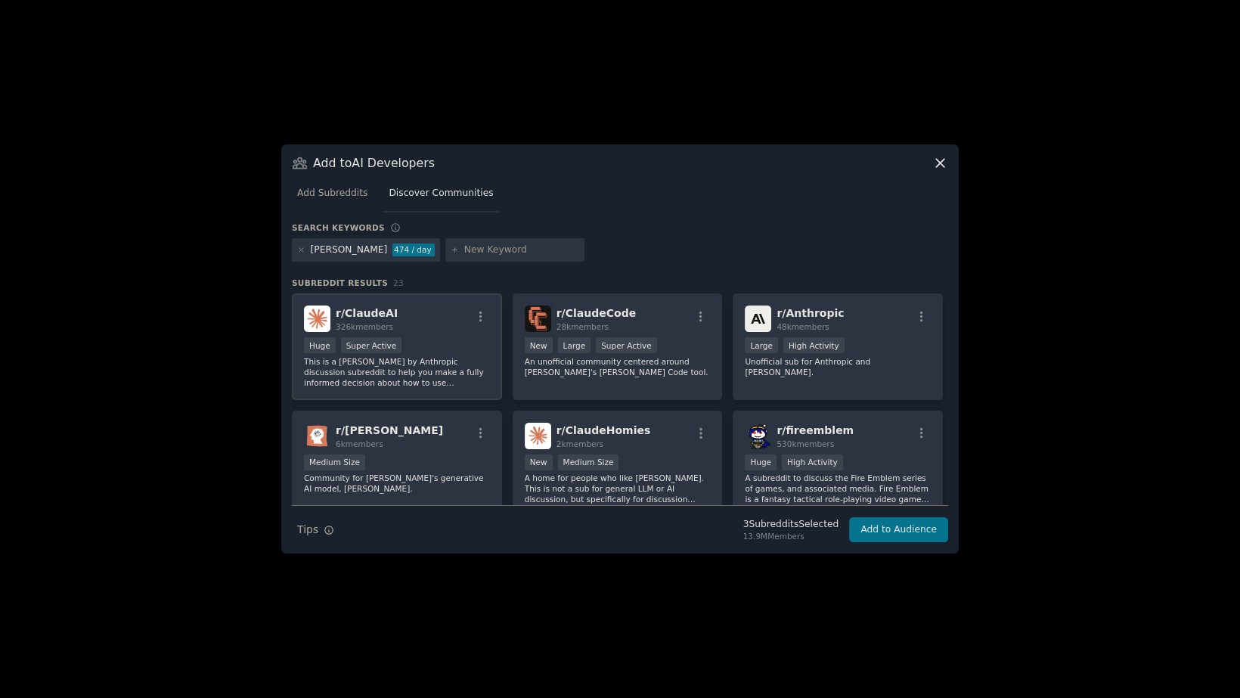
drag, startPoint x: 449, startPoint y: 320, endPoint x: 476, endPoint y: 324, distance: 27.5
click at [450, 321] on div "r/ [PERSON_NAME] 326k members" at bounding box center [397, 319] width 186 height 26
click at [688, 312] on div "r/ ClaudeCode 28k members" at bounding box center [618, 319] width 186 height 26
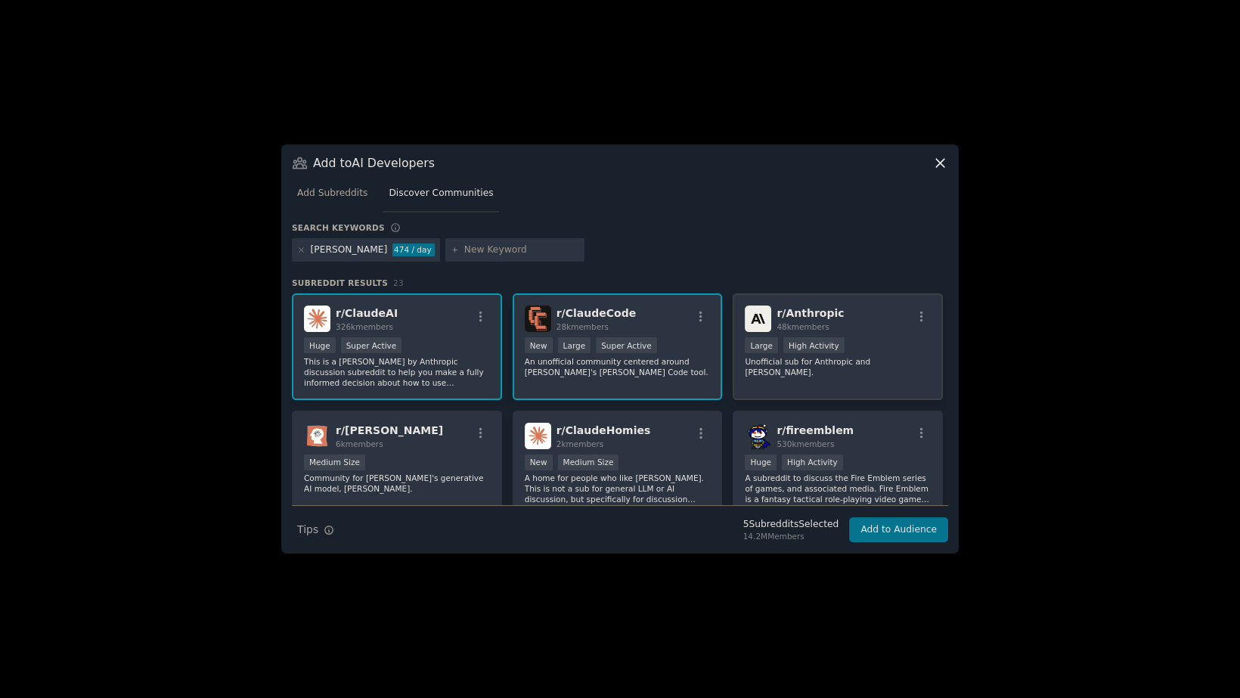
click at [884, 324] on div "r/ Anthropic 48k members" at bounding box center [838, 319] width 186 height 26
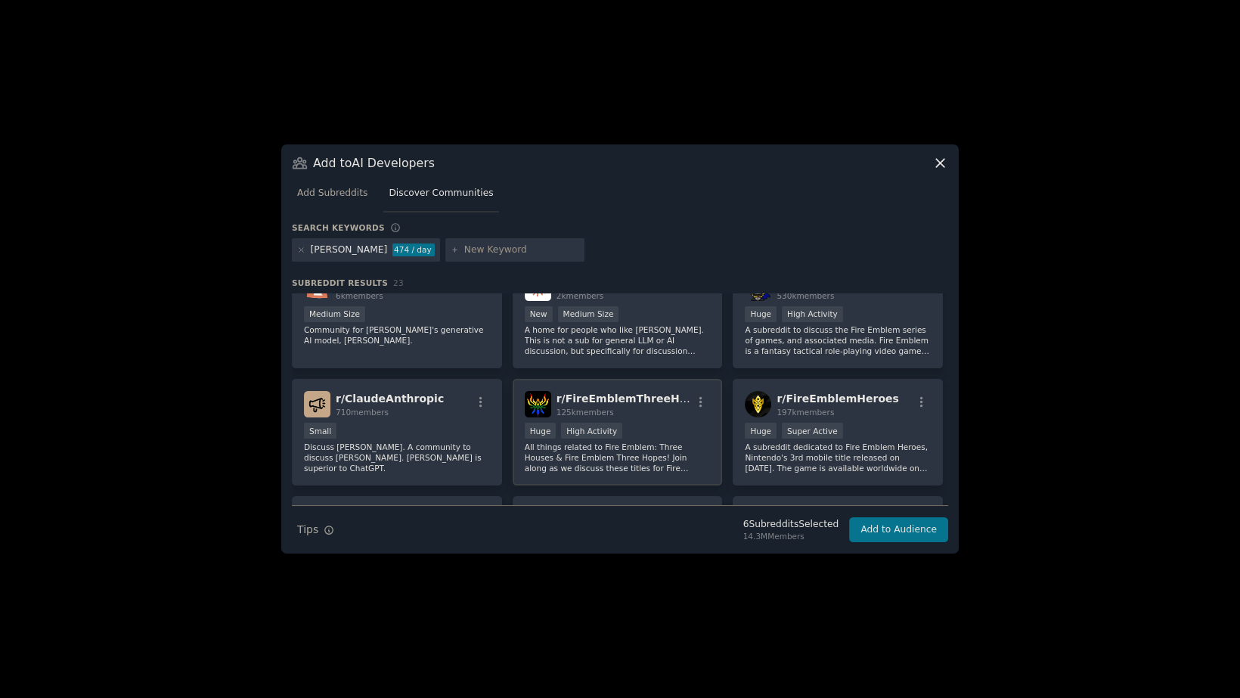
scroll to position [222, 0]
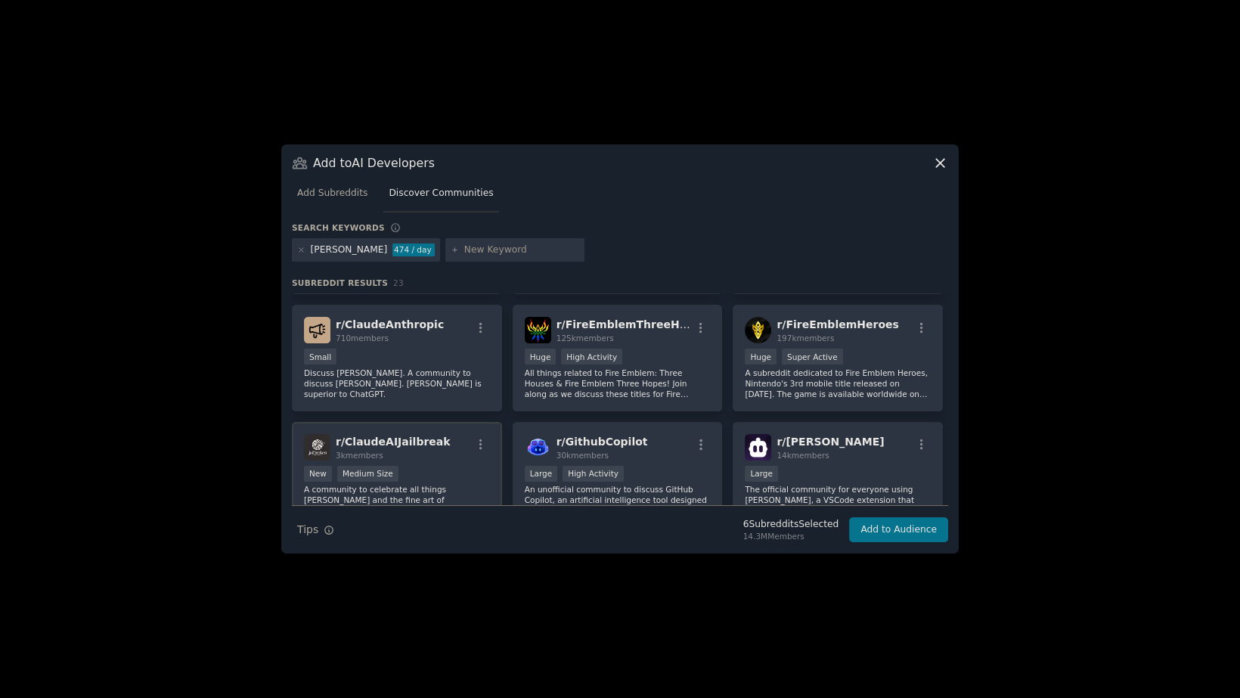
click at [443, 436] on div "r/ ClaudeAIJailbreak 3k members" at bounding box center [397, 447] width 186 height 26
click at [830, 447] on div "r/ [PERSON_NAME] 14k members" at bounding box center [838, 447] width 186 height 26
click at [639, 434] on div "r/ GithubCopilot 30k members" at bounding box center [618, 447] width 186 height 26
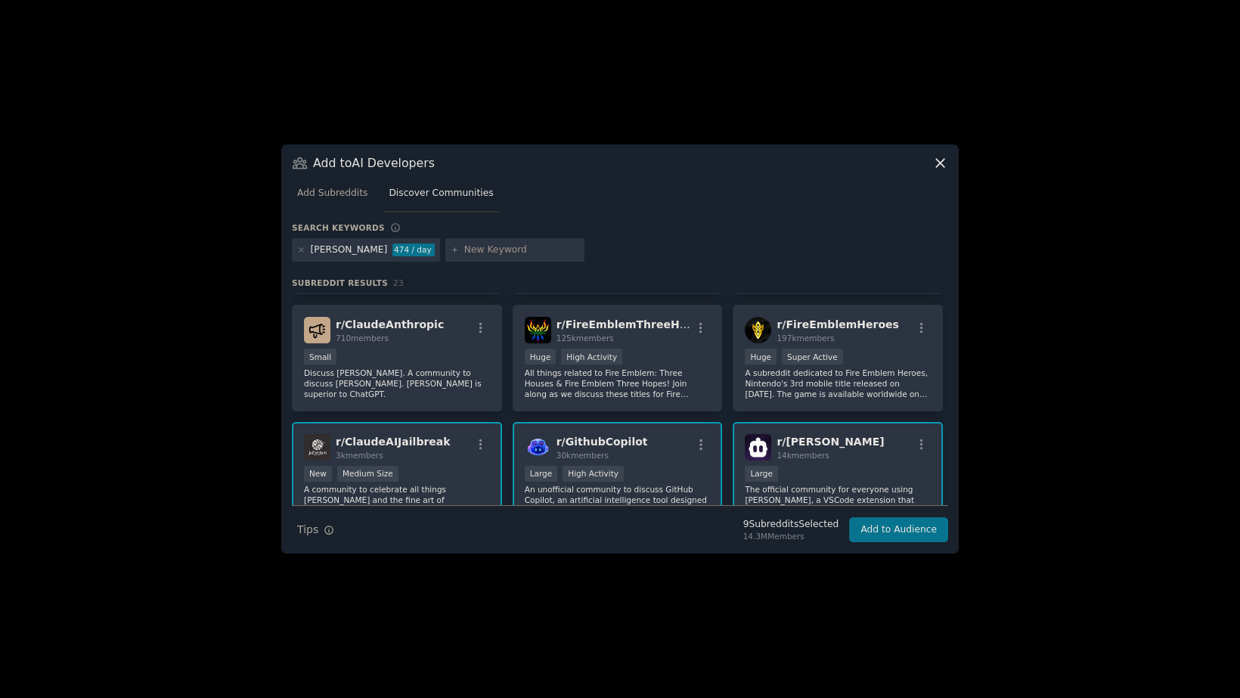
scroll to position [371, 0]
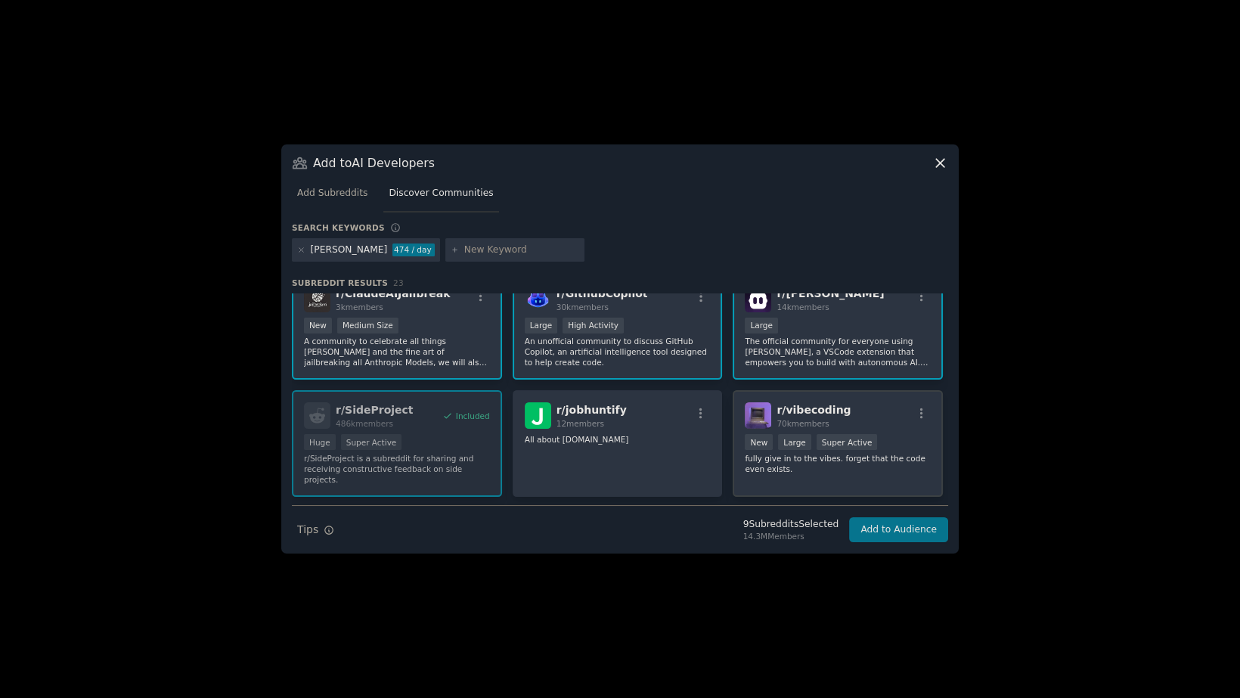
click at [843, 413] on div "r/ vibecoding 70k members" at bounding box center [838, 415] width 186 height 26
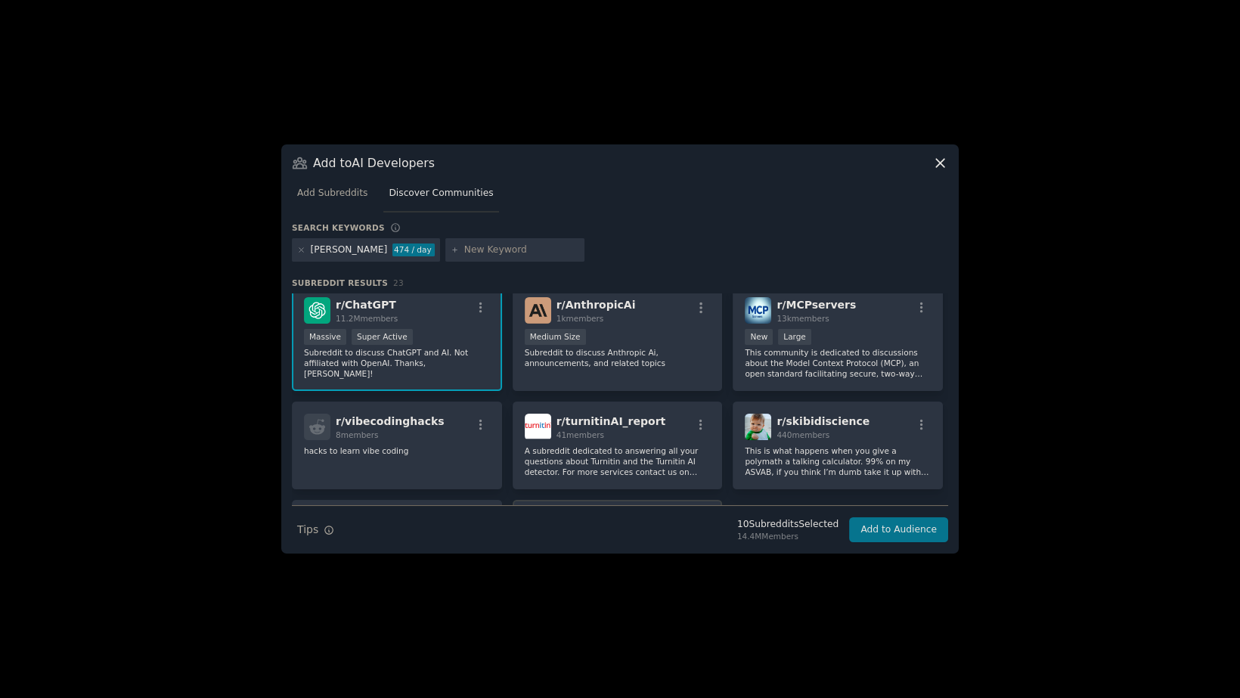
scroll to position [667, 0]
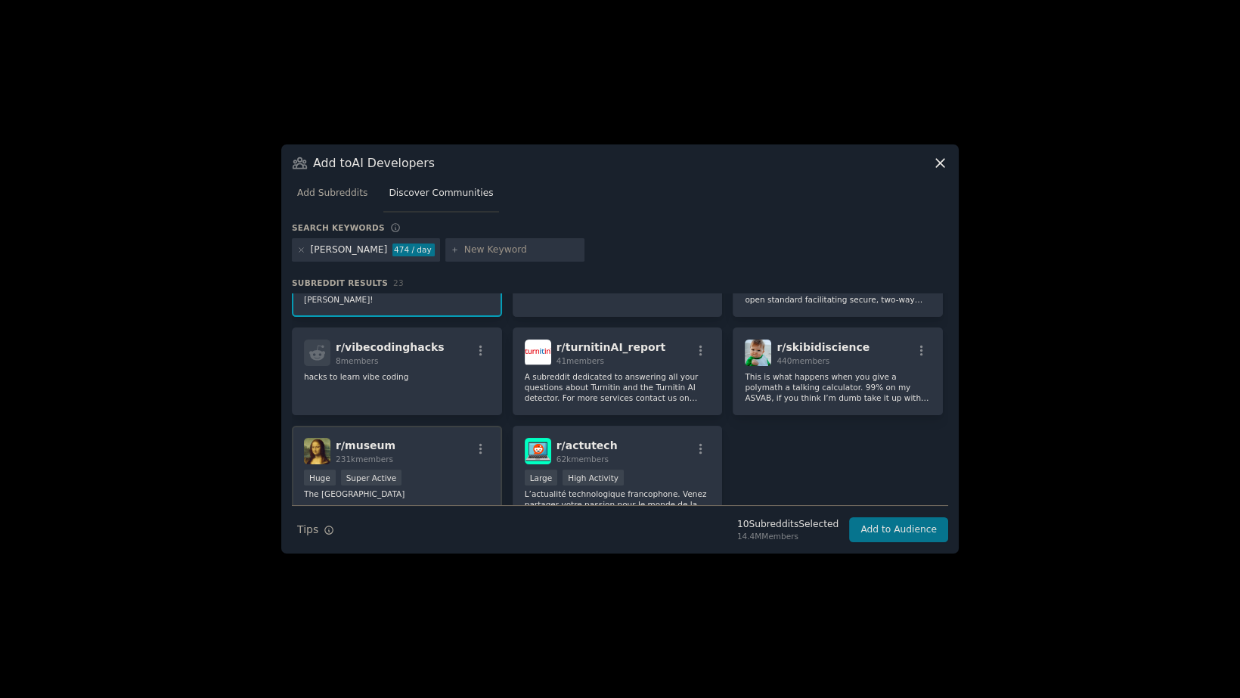
click at [413, 438] on div "r/ museum 231k members" at bounding box center [397, 451] width 186 height 26
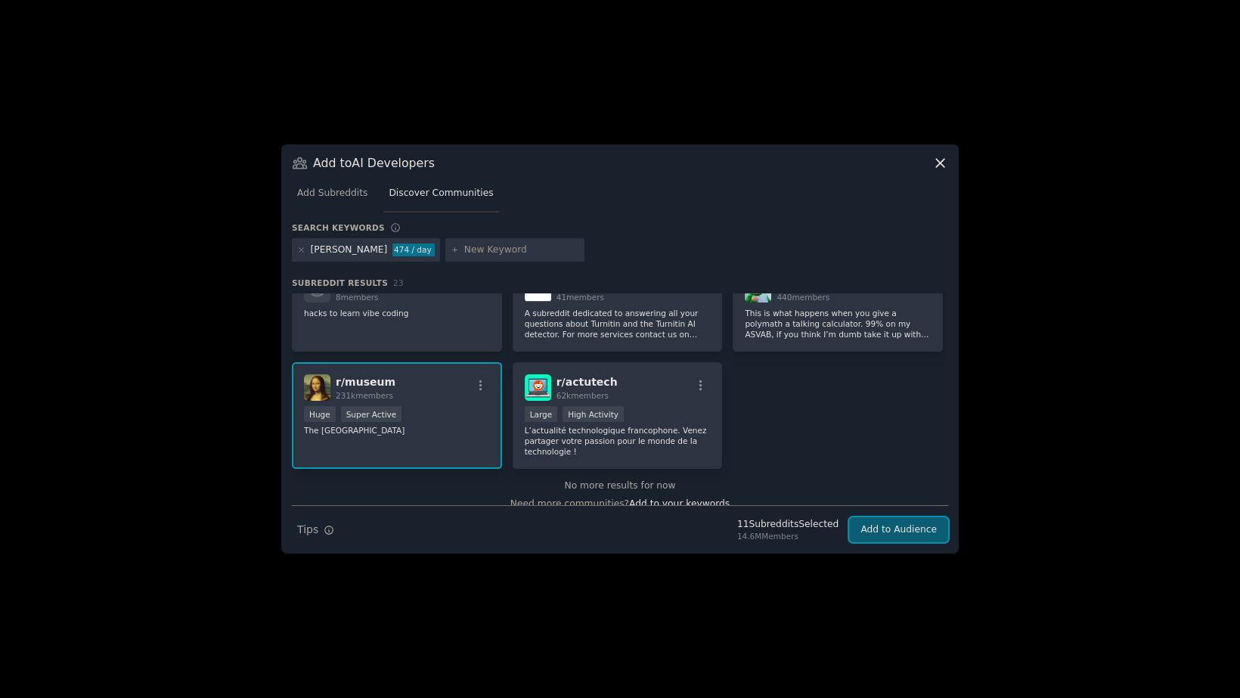
click at [907, 529] on button "Add to Audience" at bounding box center [898, 530] width 99 height 26
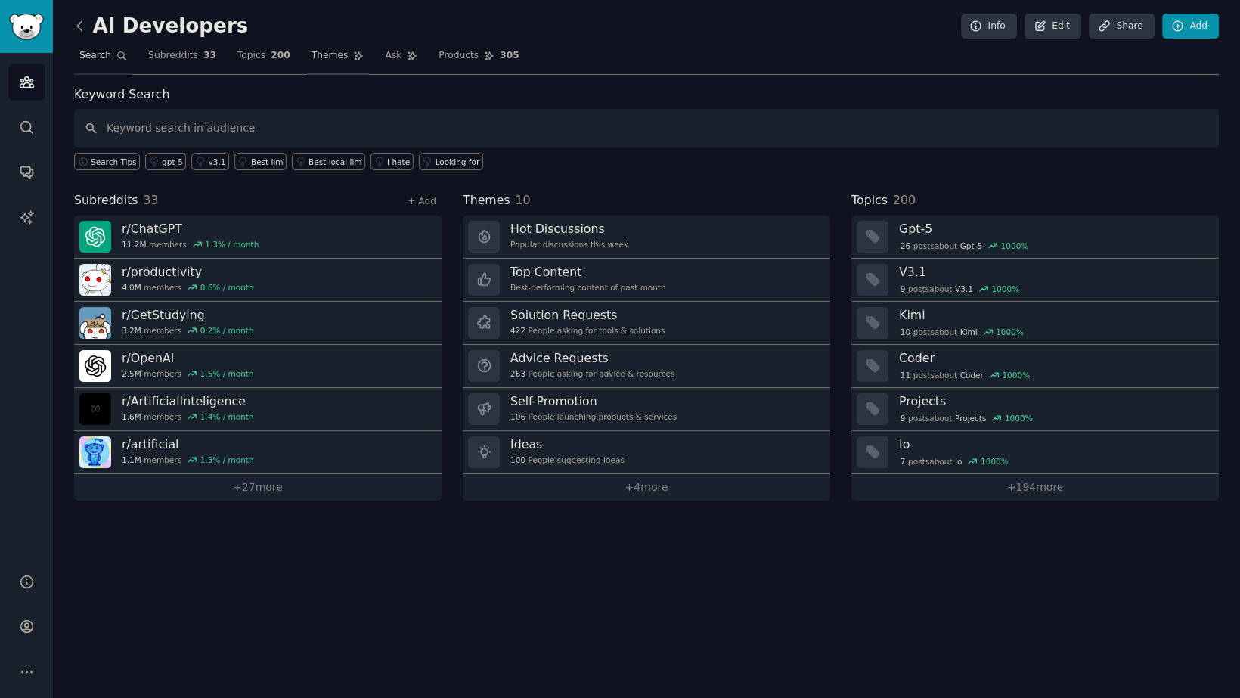
click at [320, 60] on span "Themes" at bounding box center [330, 56] width 37 height 14
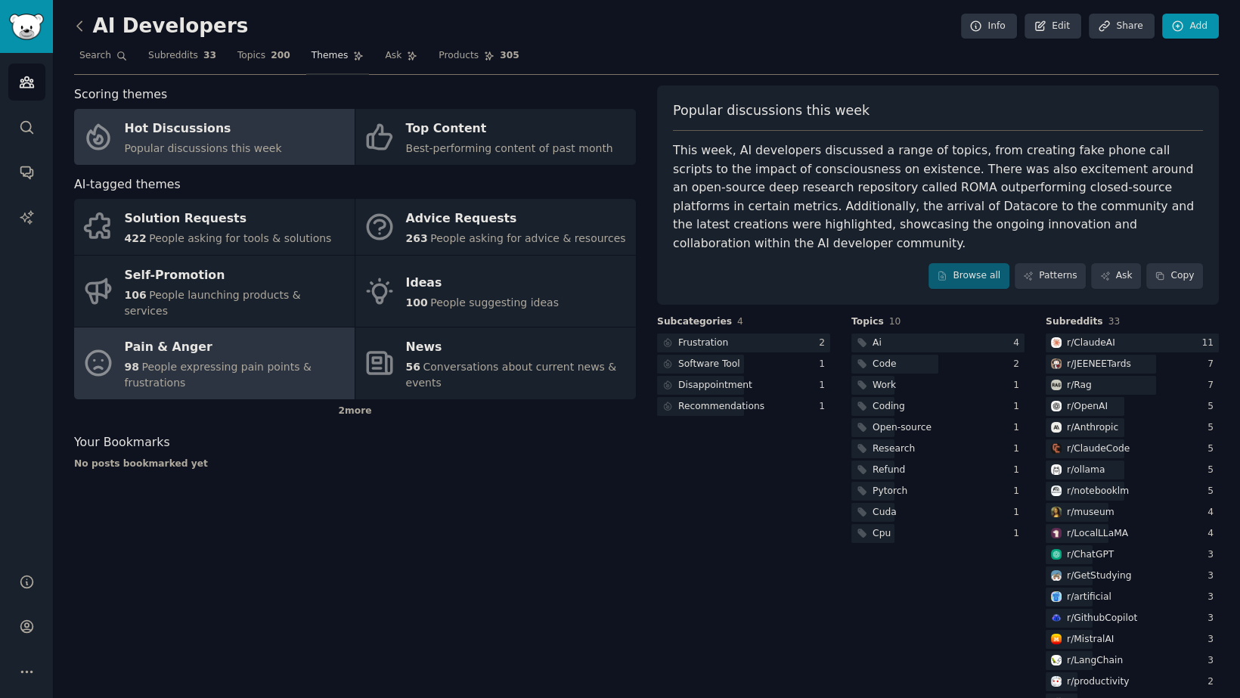
click at [306, 342] on div "Pain & Anger" at bounding box center [236, 348] width 222 height 24
